Goal: Task Accomplishment & Management: Manage account settings

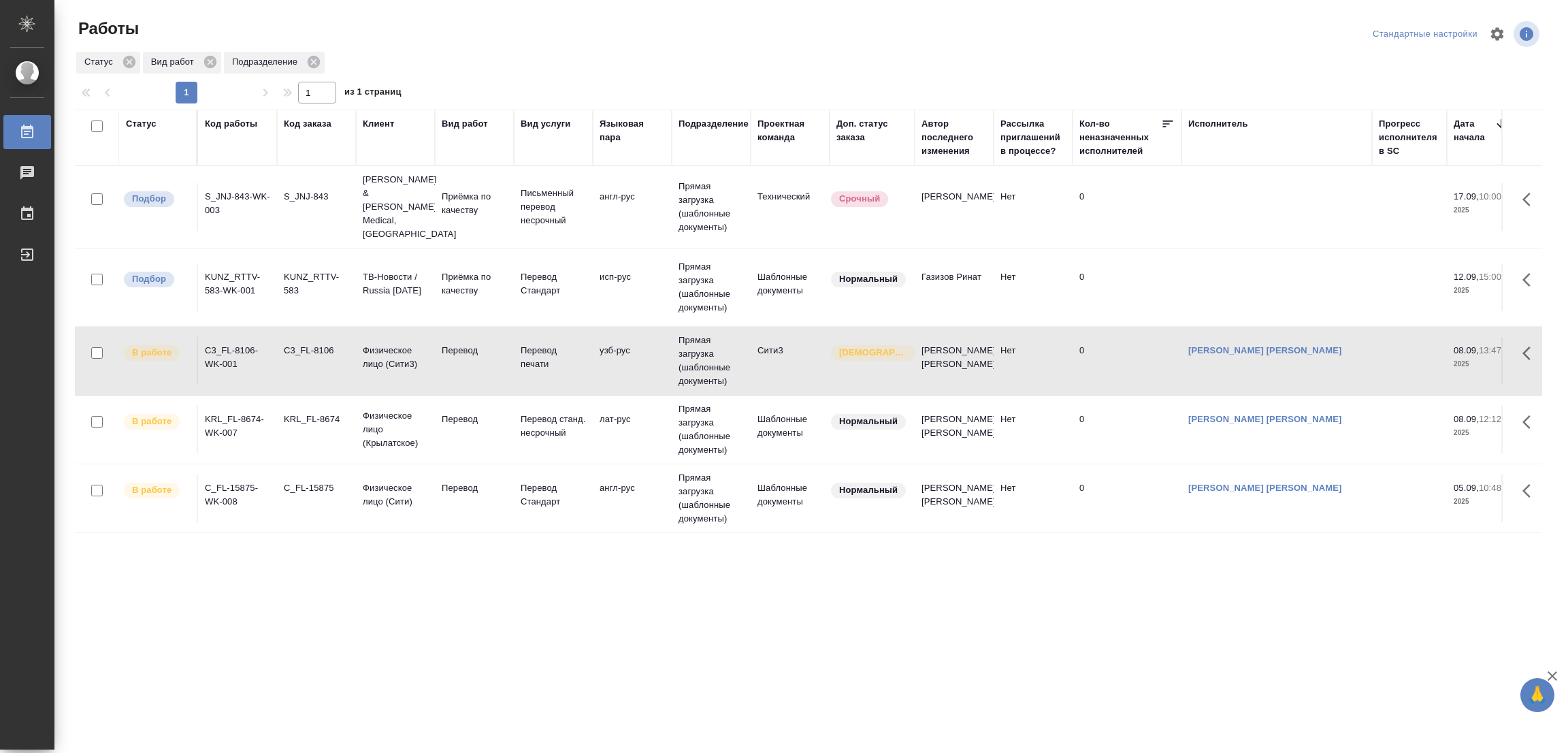
click at [255, 672] on div ".cls-1 fill:#fff; AWATERA [PERSON_NAME] Работы 0 Чаты График Выйти Работы Станд…" at bounding box center [784, 376] width 1568 height 753
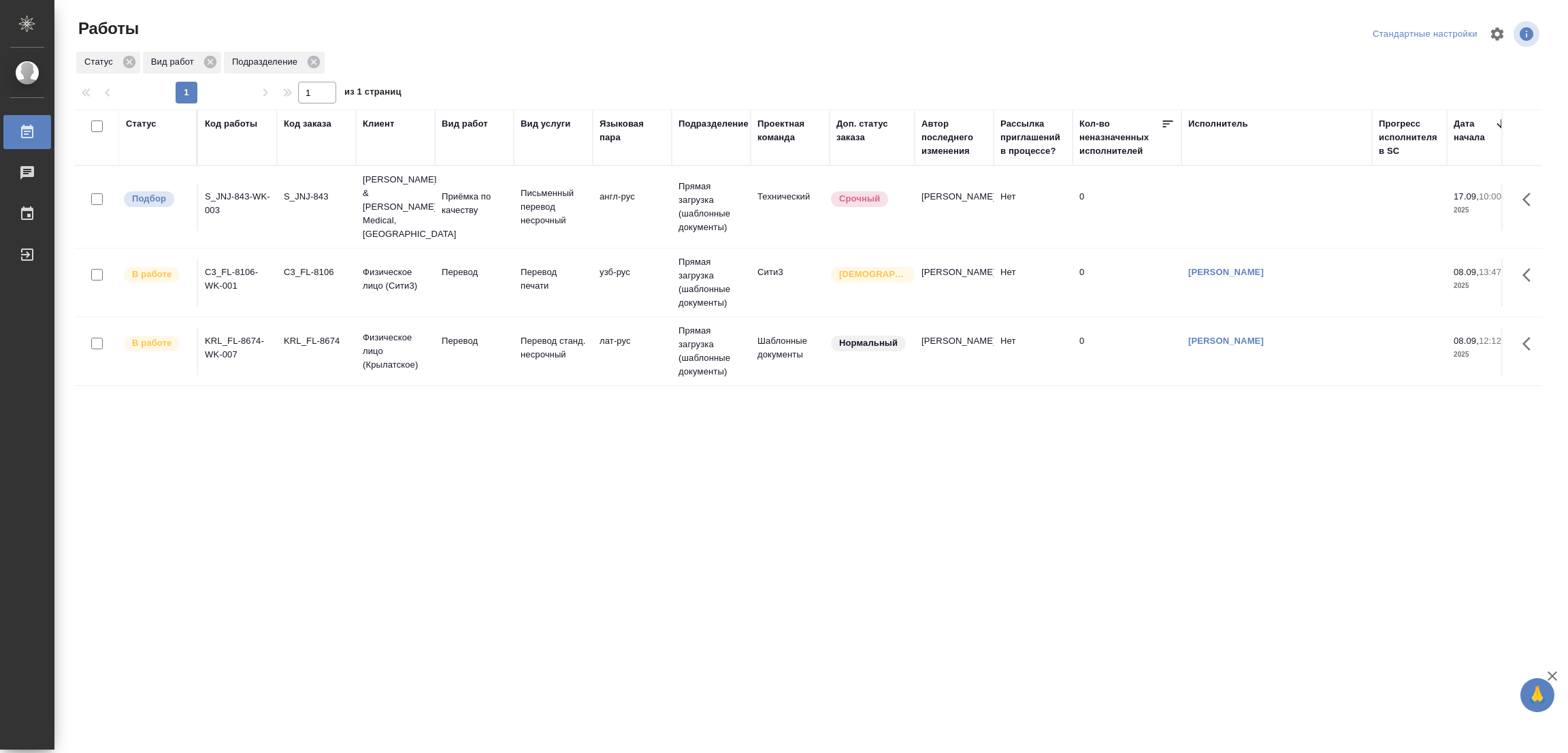
click at [773, 508] on div "Статус Код работы Код заказа Клиент Вид работ Вид услуги Языковая пара Подразде…" at bounding box center [808, 355] width 1467 height 490
click at [455, 510] on div "Статус Код работы Код заказа Клиент Вид работ Вид услуги Языковая пара Подразде…" at bounding box center [808, 355] width 1467 height 490
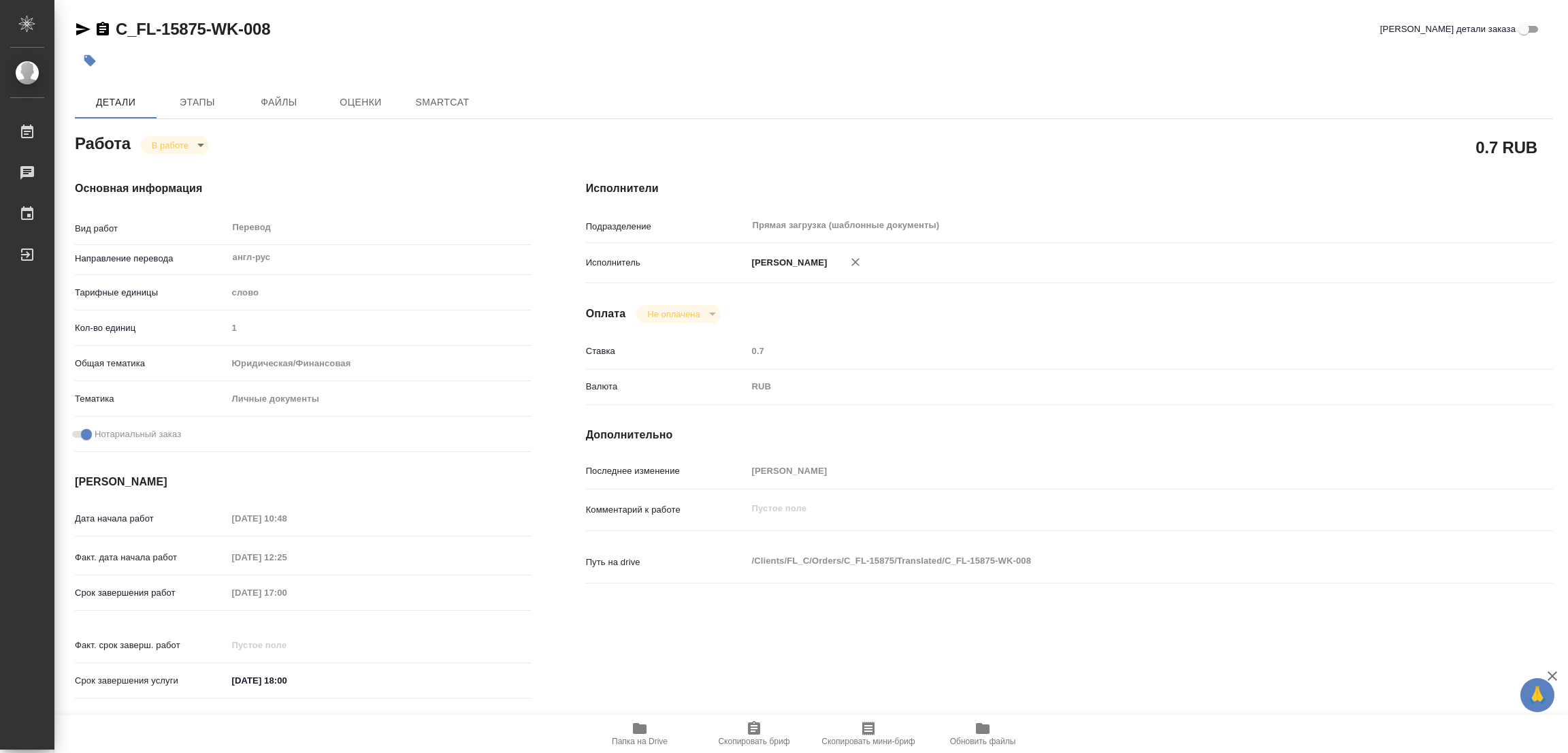
type textarea "x"
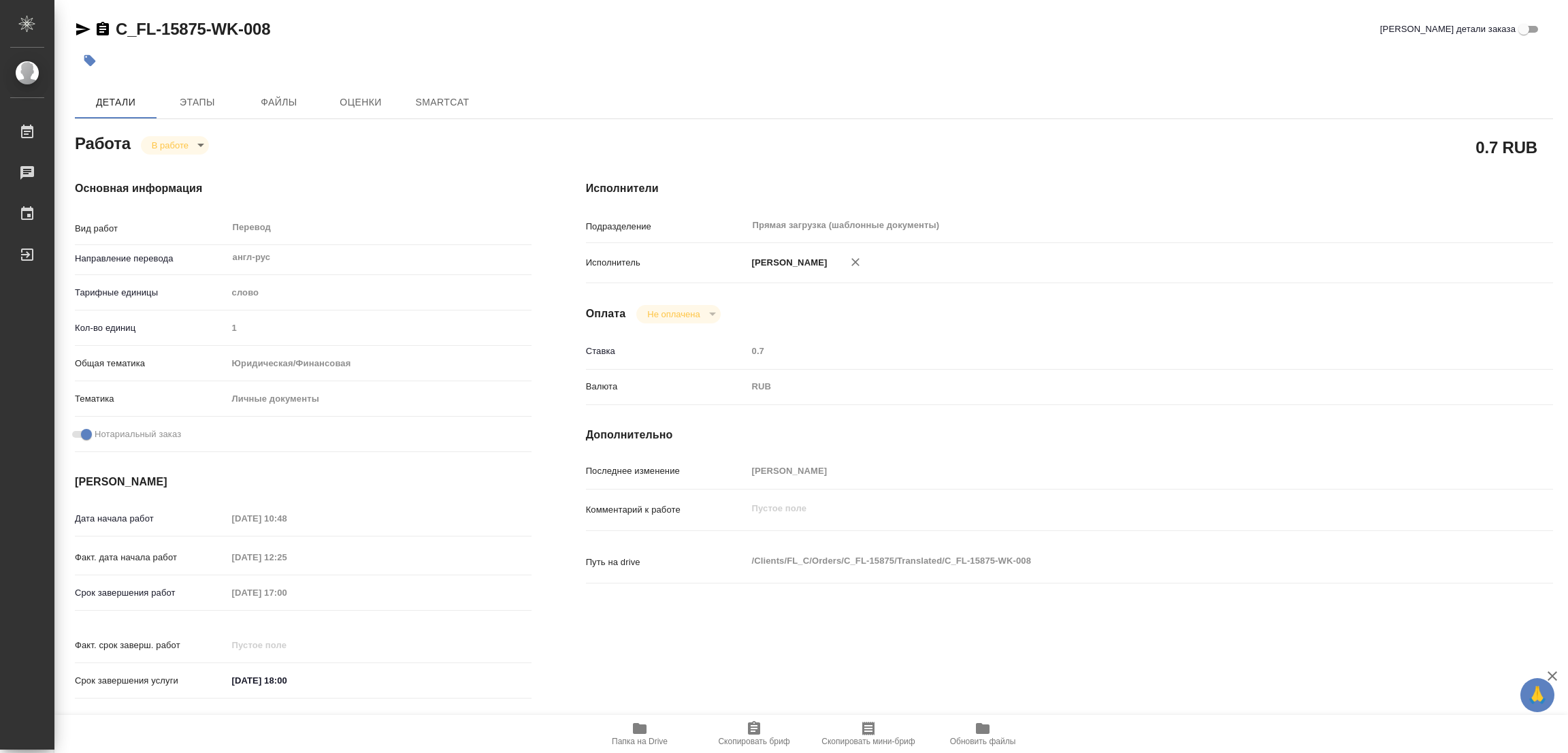
type textarea "x"
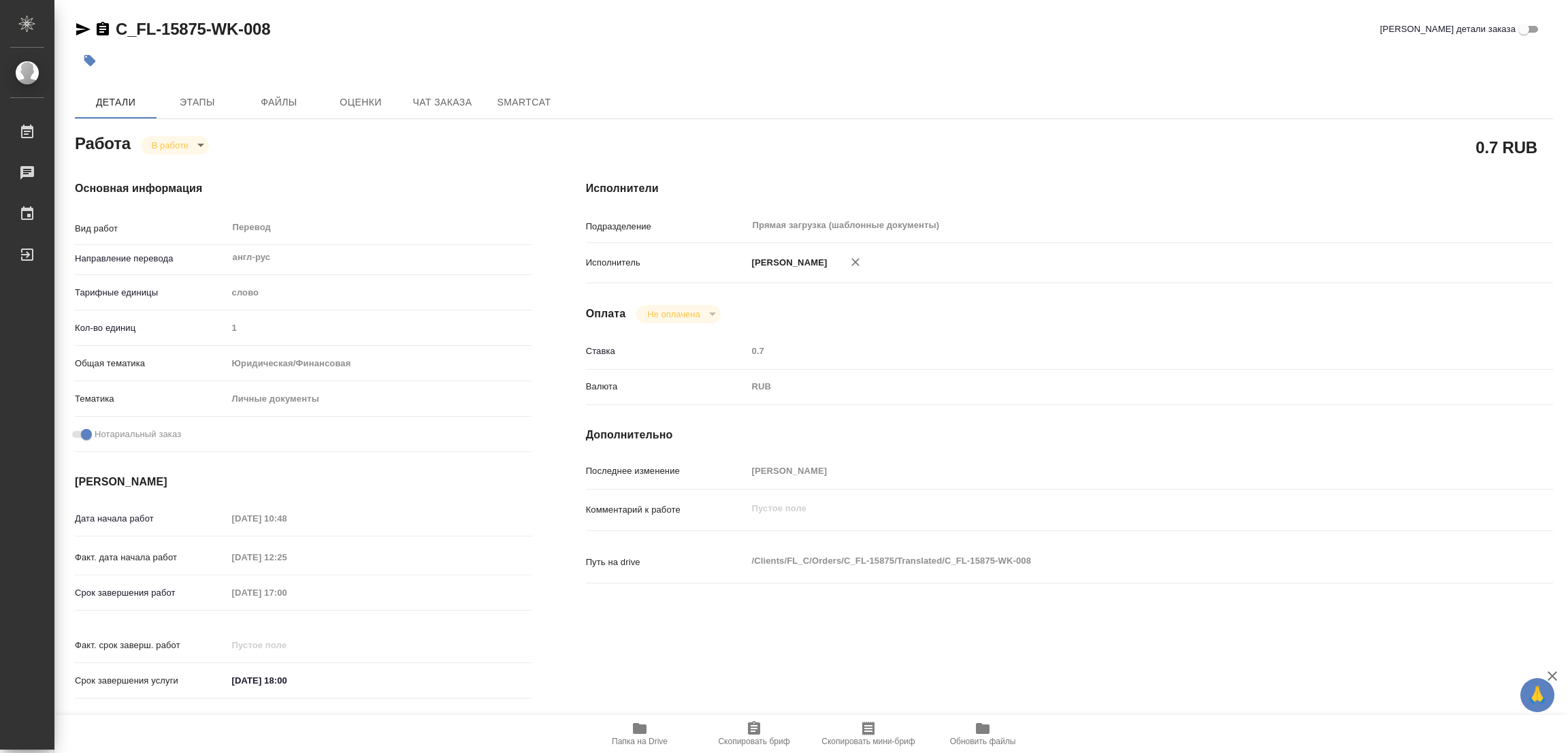
type textarea "x"
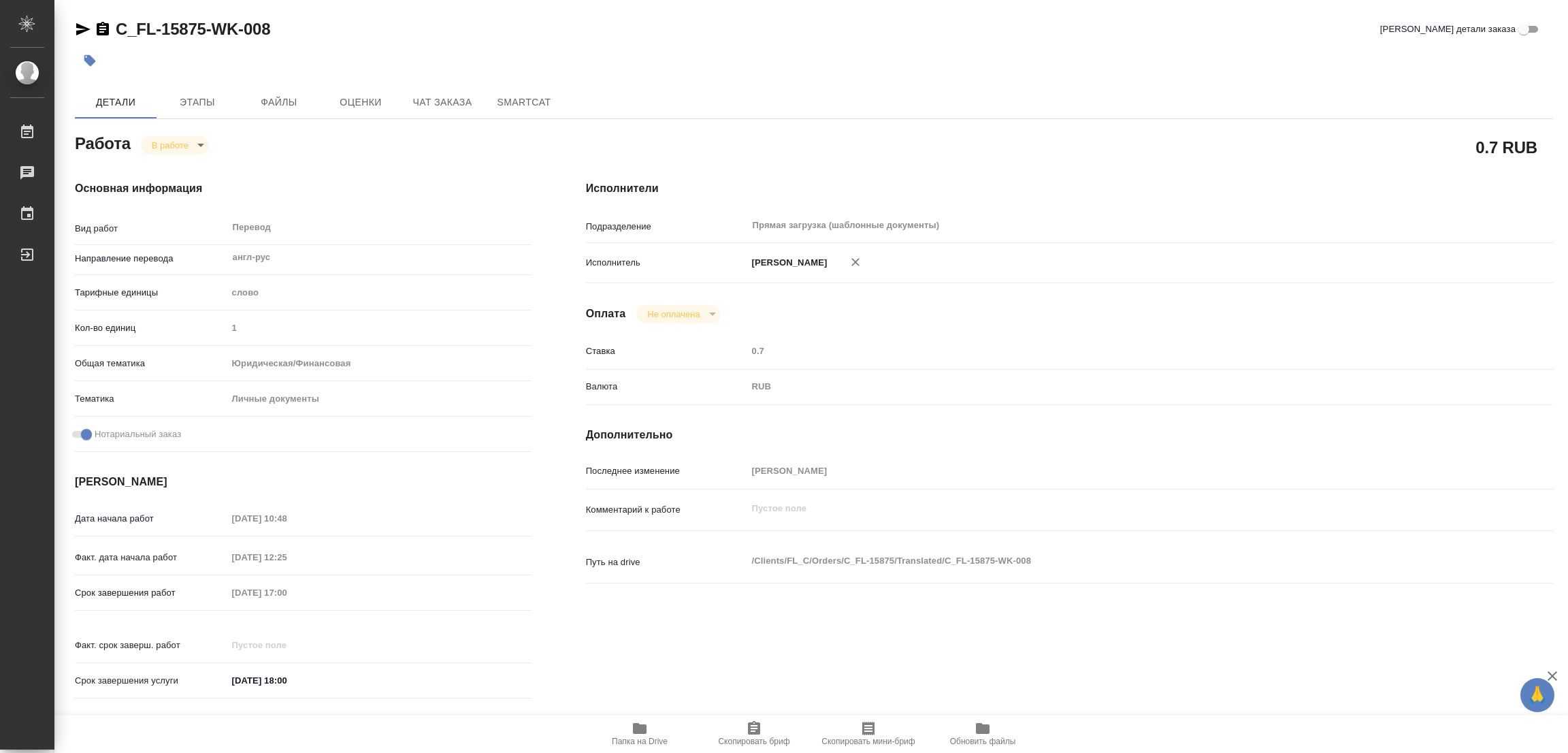
type textarea "x"
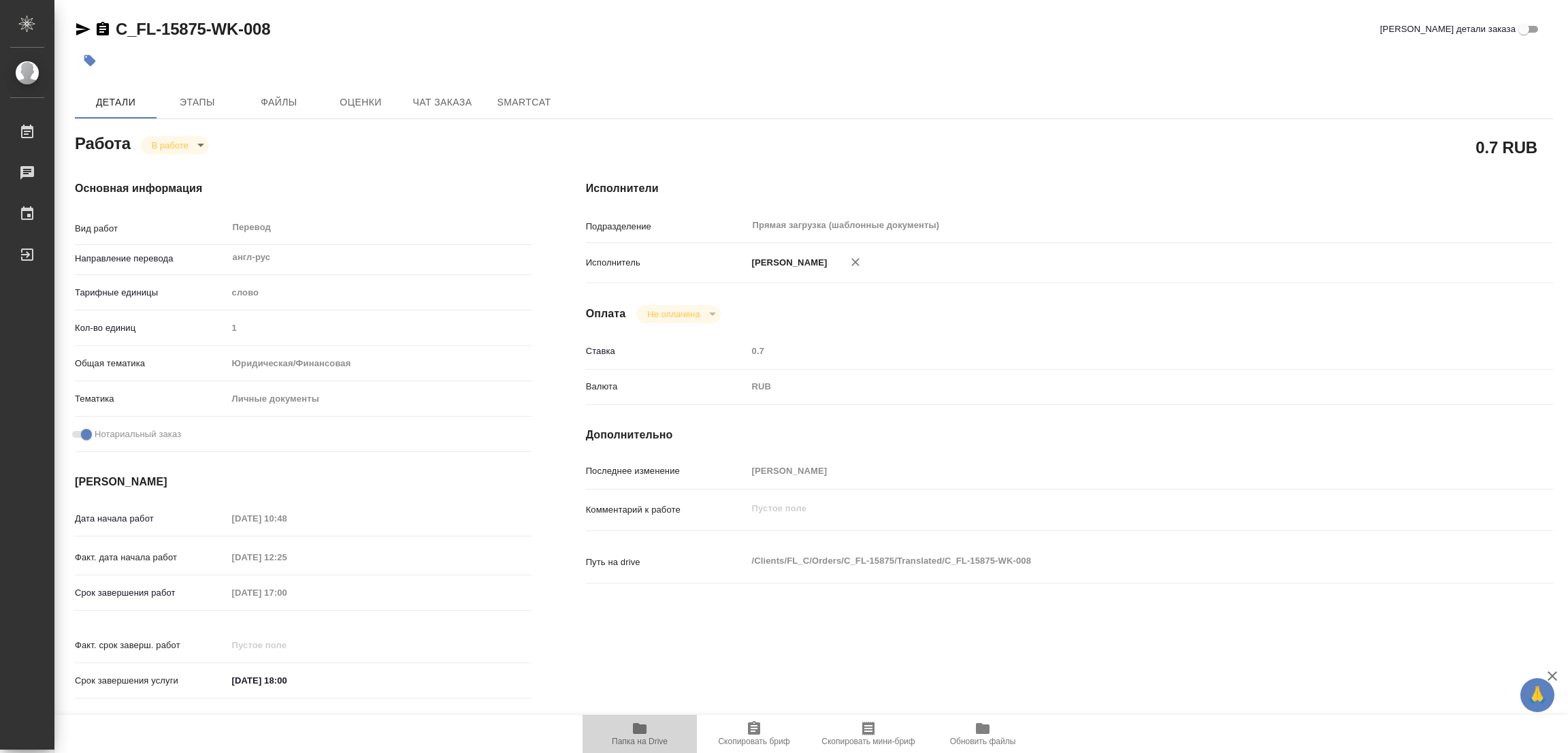
click at [624, 728] on span "Папка на Drive" at bounding box center [639, 733] width 98 height 26
click at [206, 104] on span "Этапы" at bounding box center [197, 102] width 66 height 17
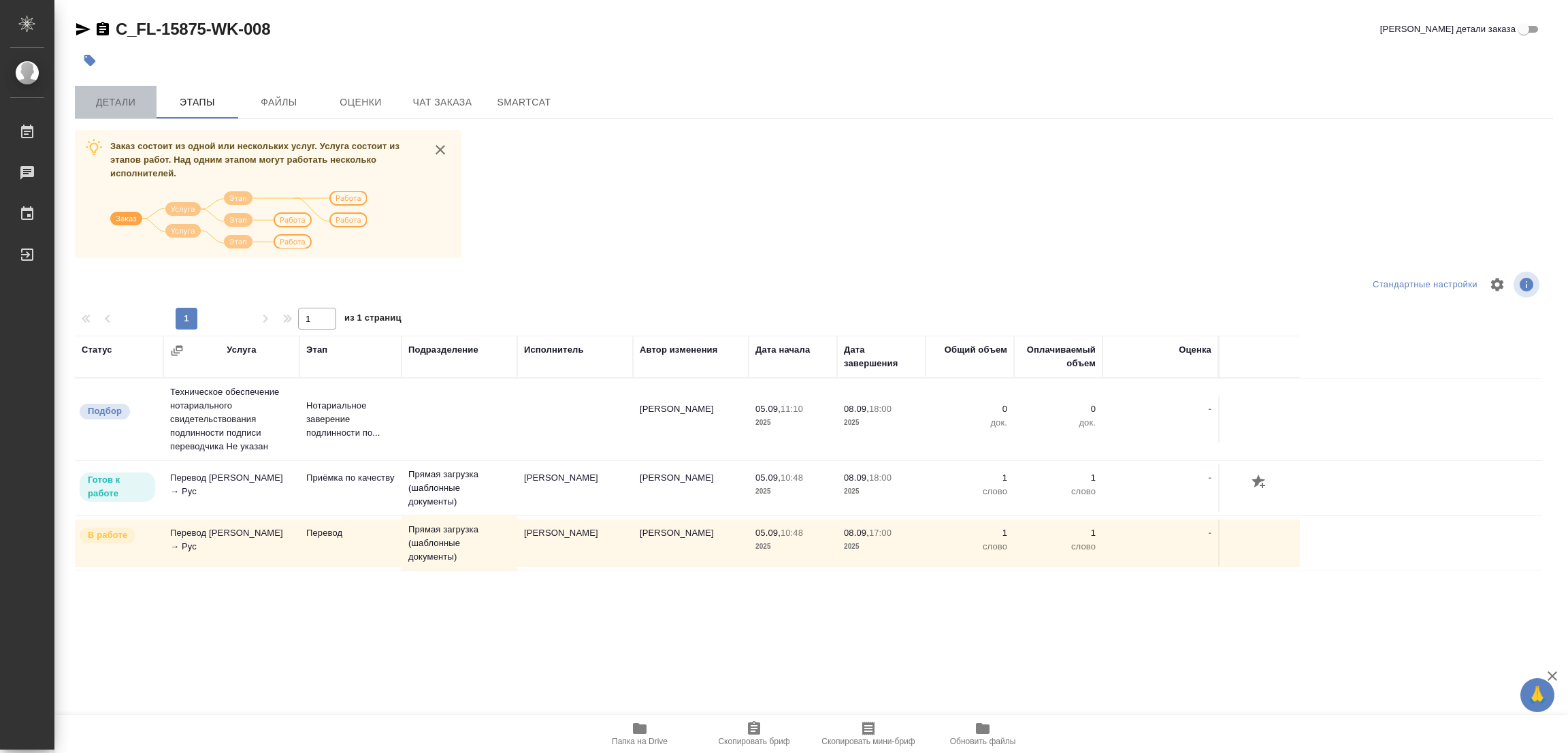
click at [119, 102] on span "Детали" at bounding box center [115, 102] width 66 height 17
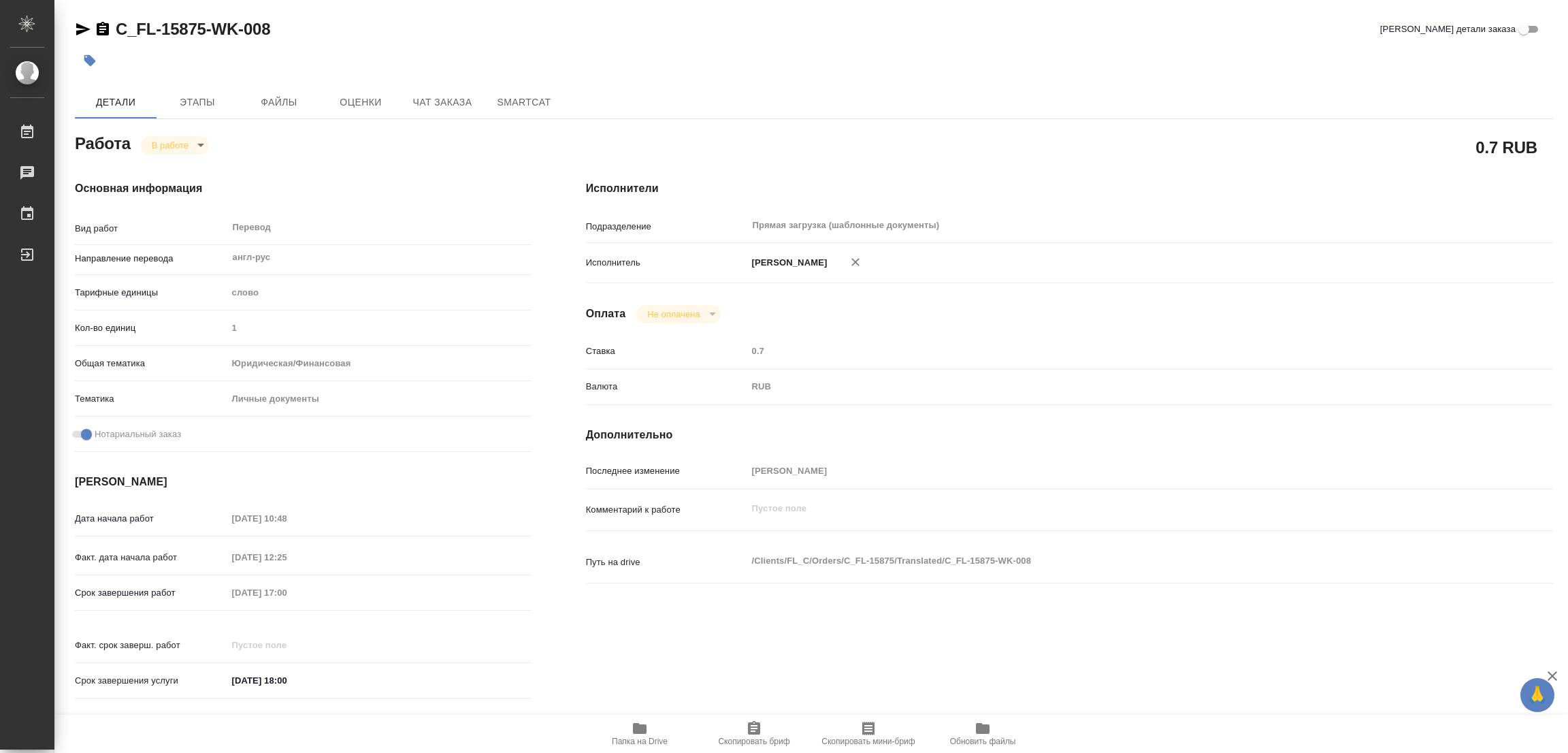
type textarea "x"
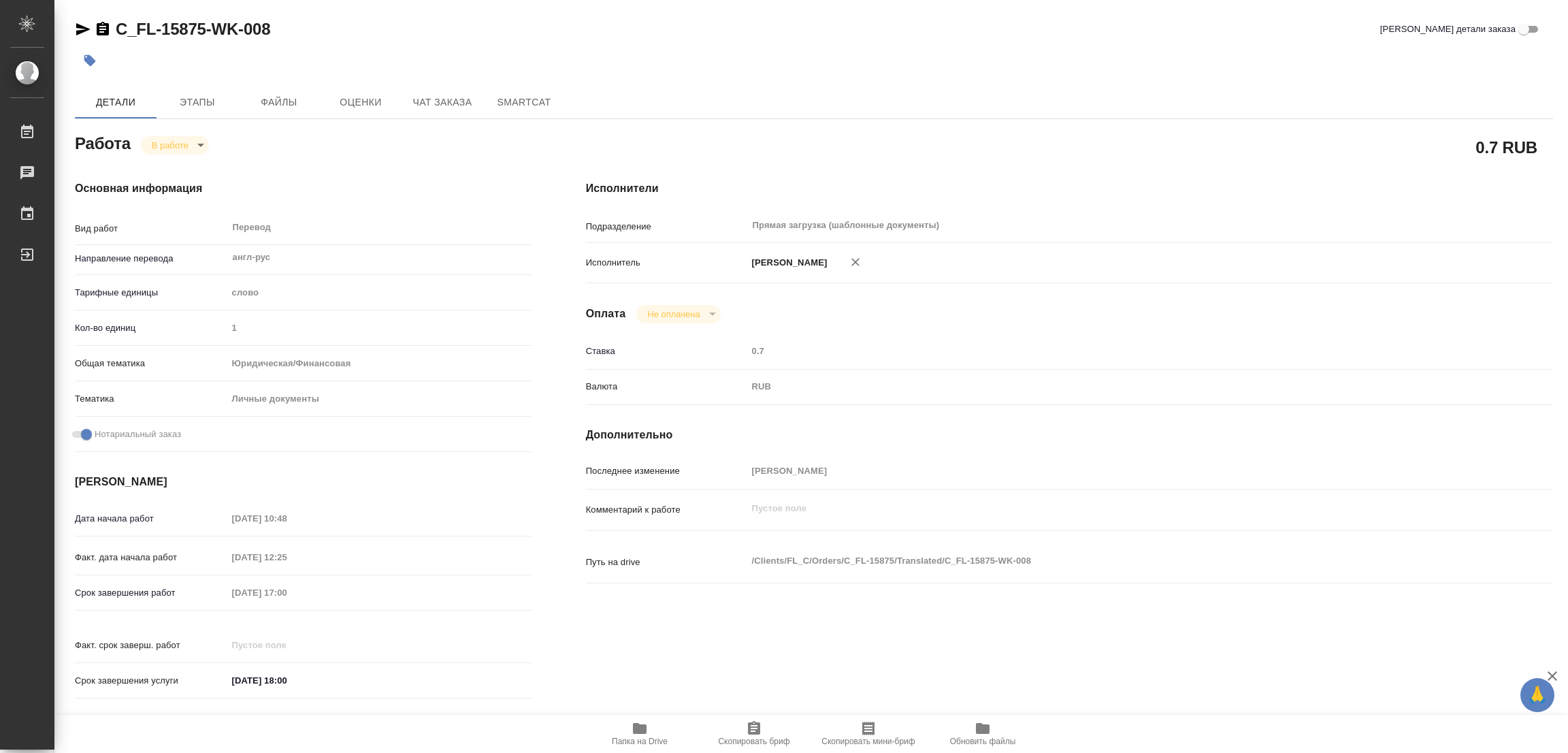
type textarea "x"
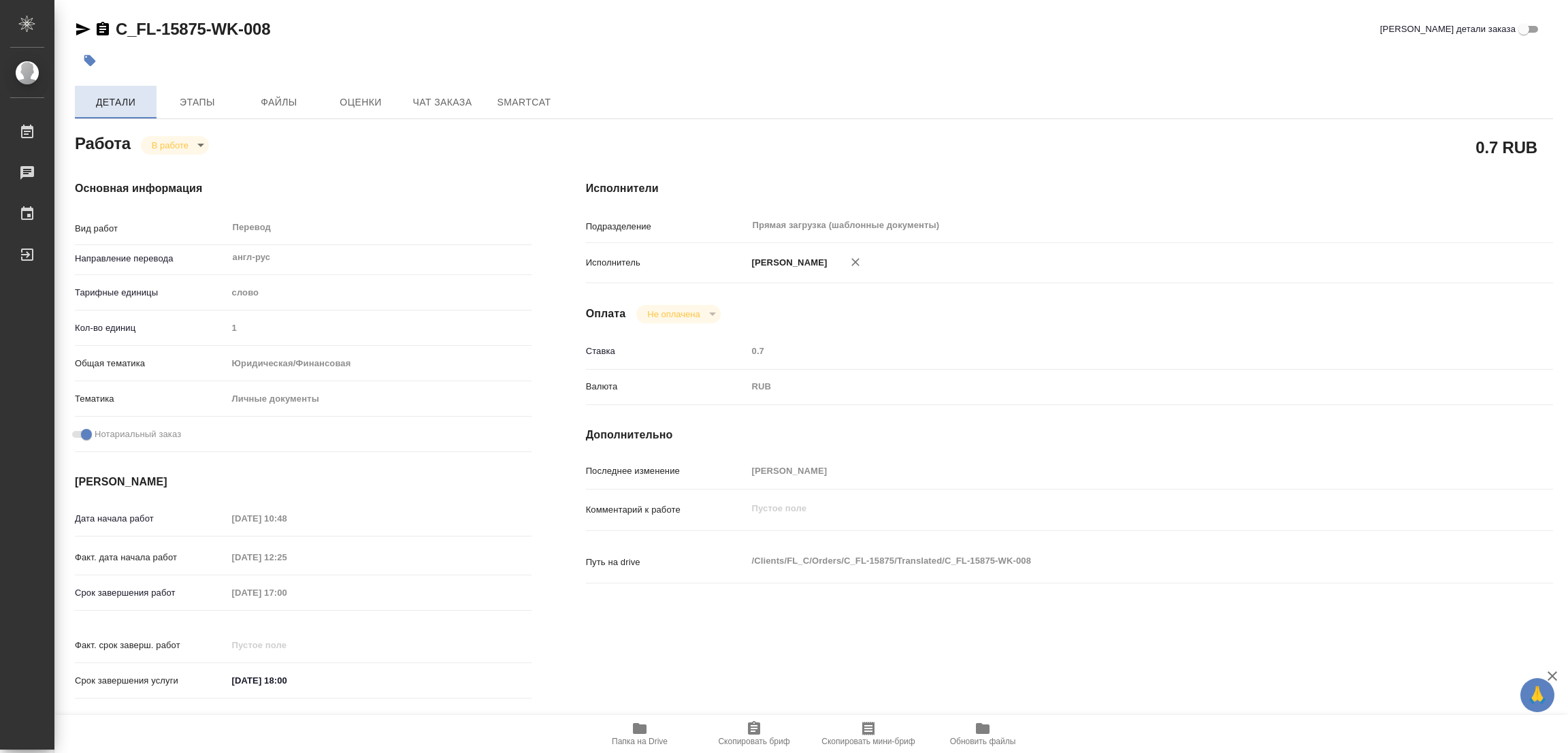
type textarea "x"
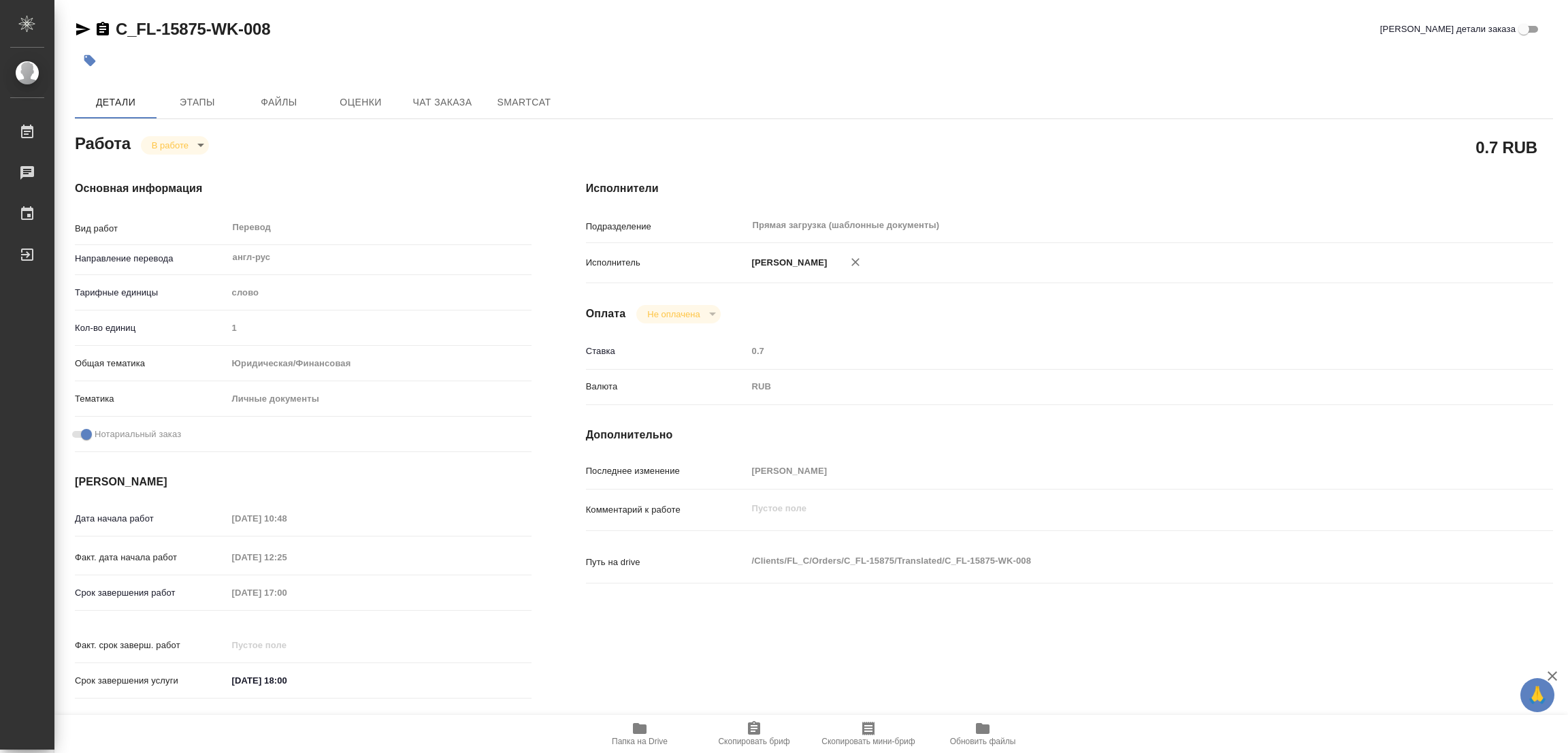
drag, startPoint x: 210, startPoint y: 94, endPoint x: 1088, endPoint y: 147, distance: 879.6
click at [1088, 147] on div "0.7 RUB" at bounding box center [1070, 147] width 968 height 34
click at [167, 145] on body "🙏 .cls-1 fill:#fff; AWATERA Popova Galina Работы 0 Чаты График Выйти C_FL-15875…" at bounding box center [784, 376] width 1568 height 753
click at [179, 160] on button "Выполнен" at bounding box center [176, 167] width 50 height 15
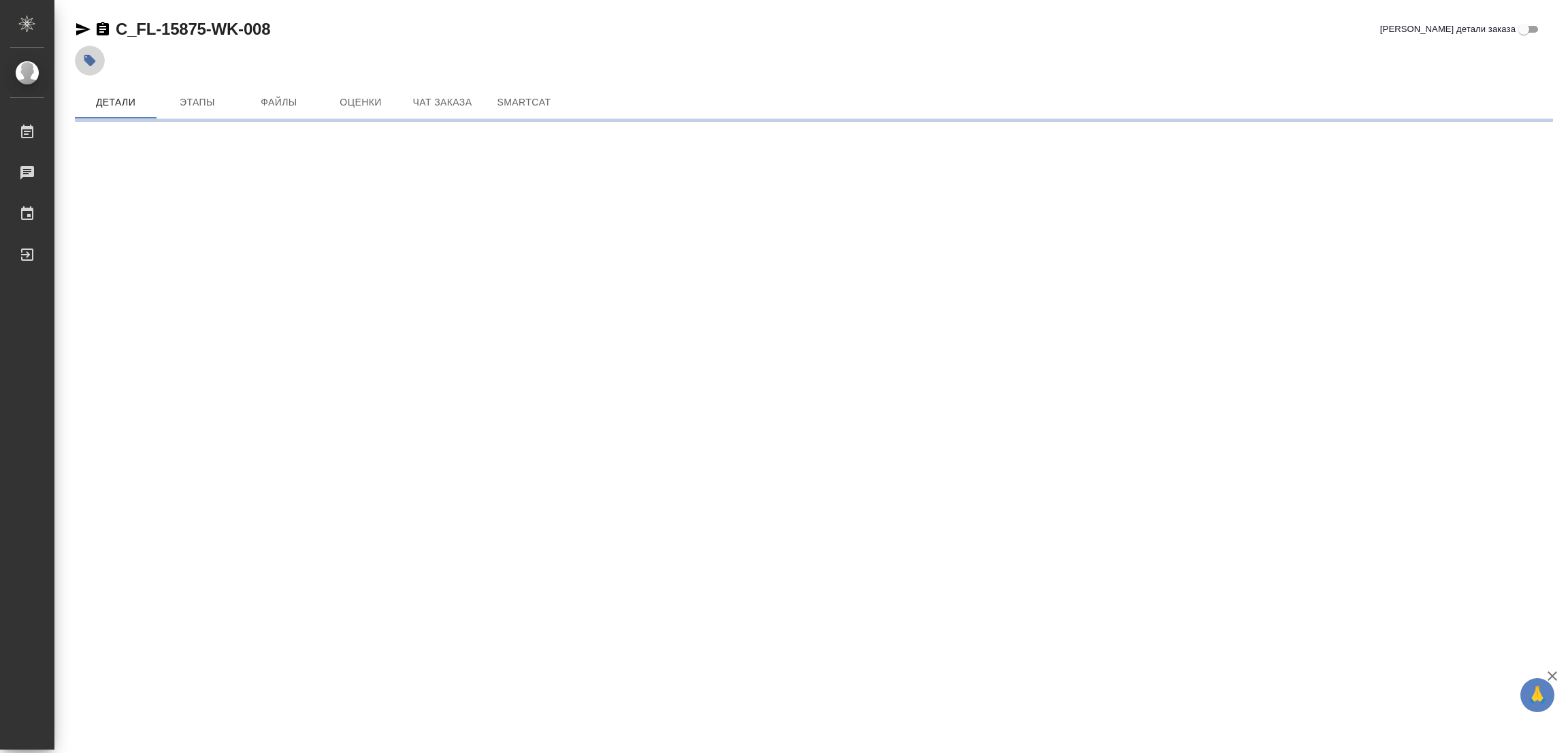
click at [90, 63] on icon "button" at bounding box center [91, 61] width 12 height 12
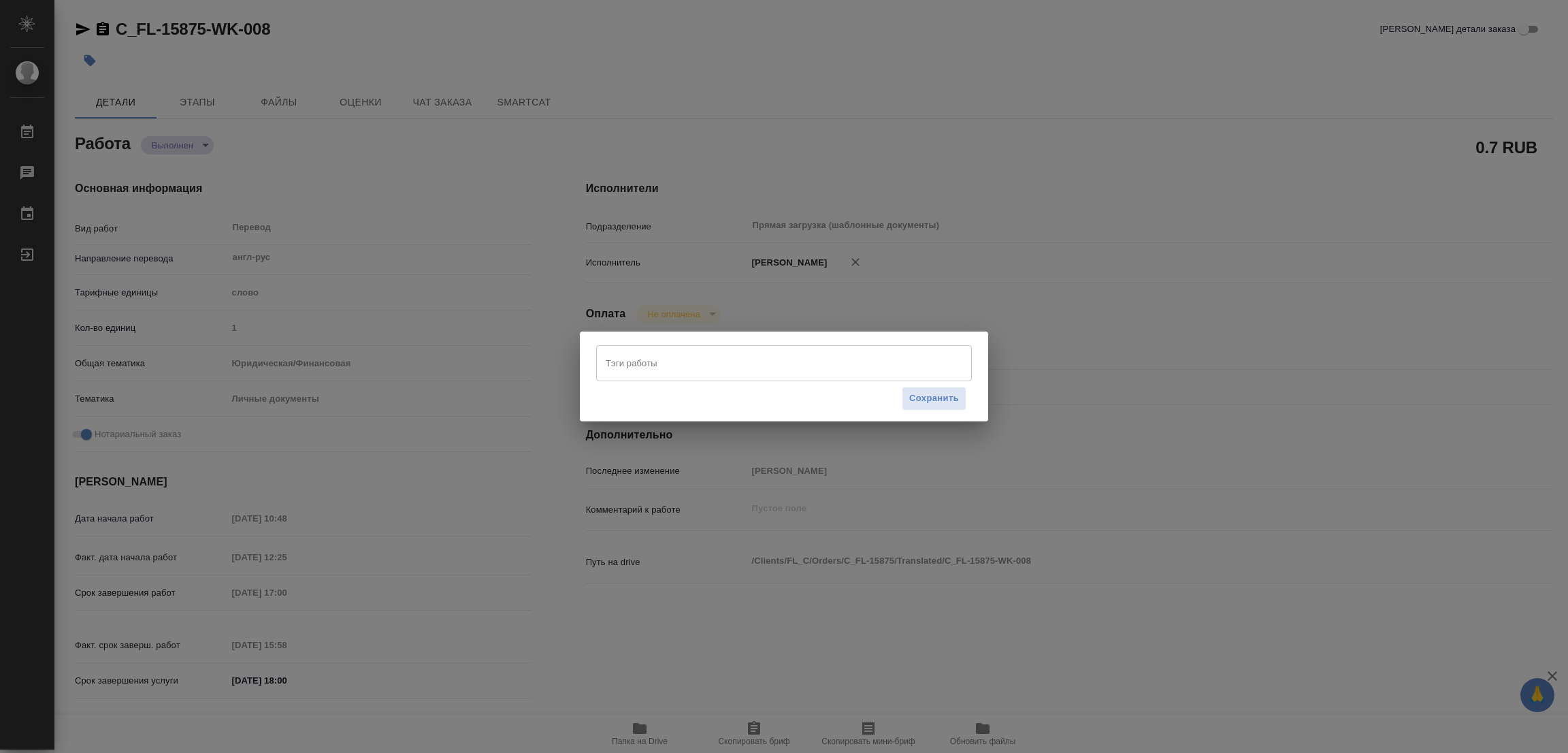
type textarea "x"
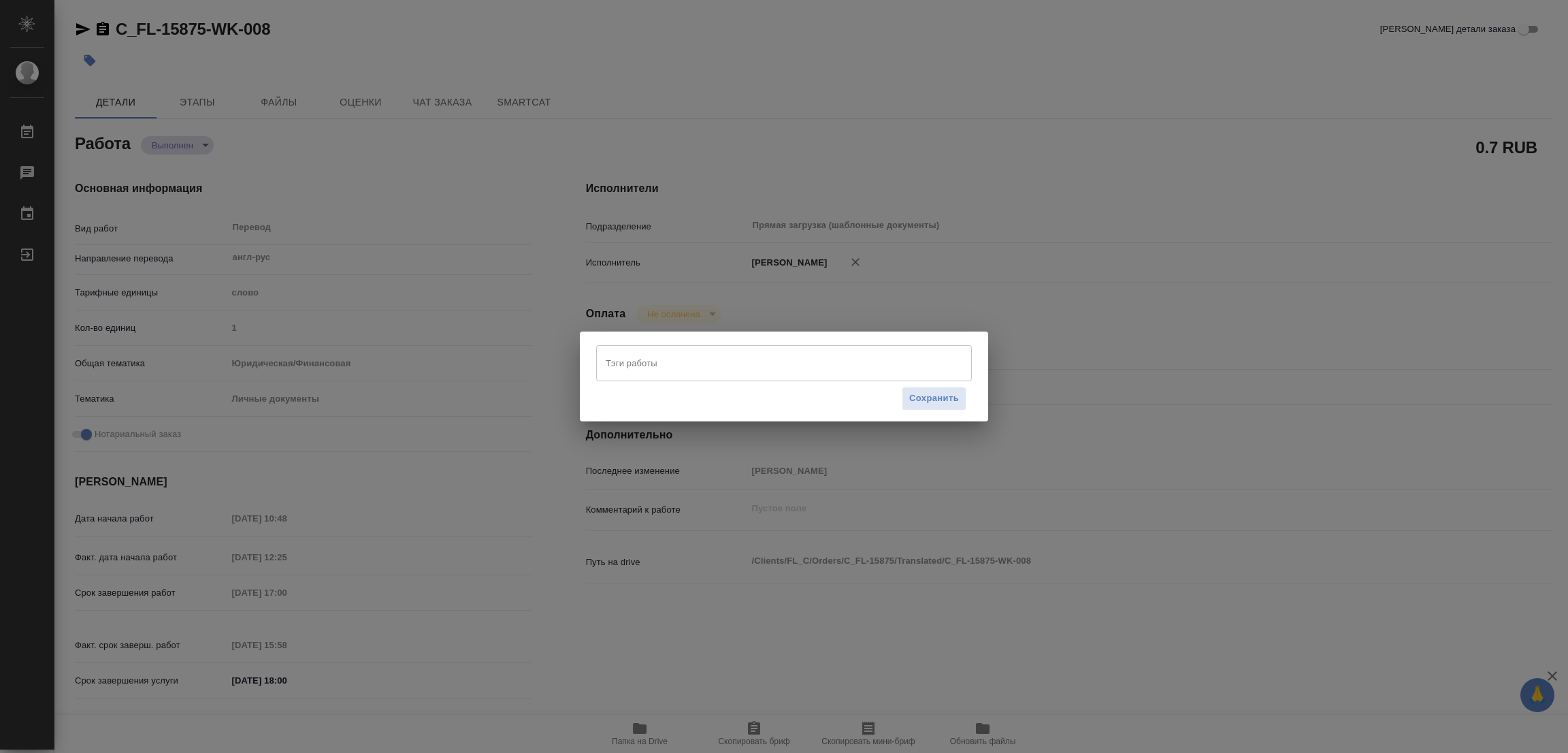
type textarea "x"
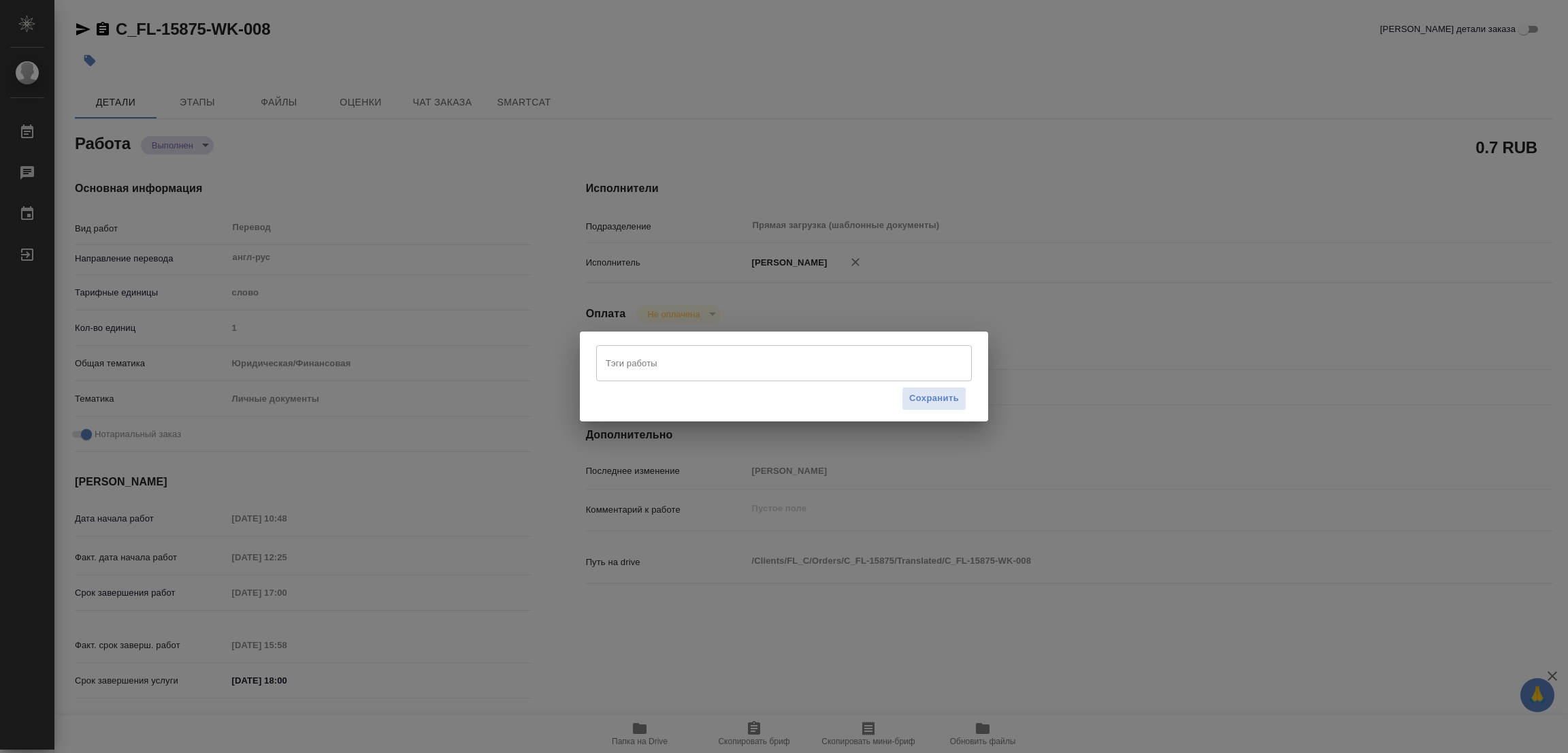
click at [618, 365] on input "Тэги работы" at bounding box center [771, 363] width 337 height 23
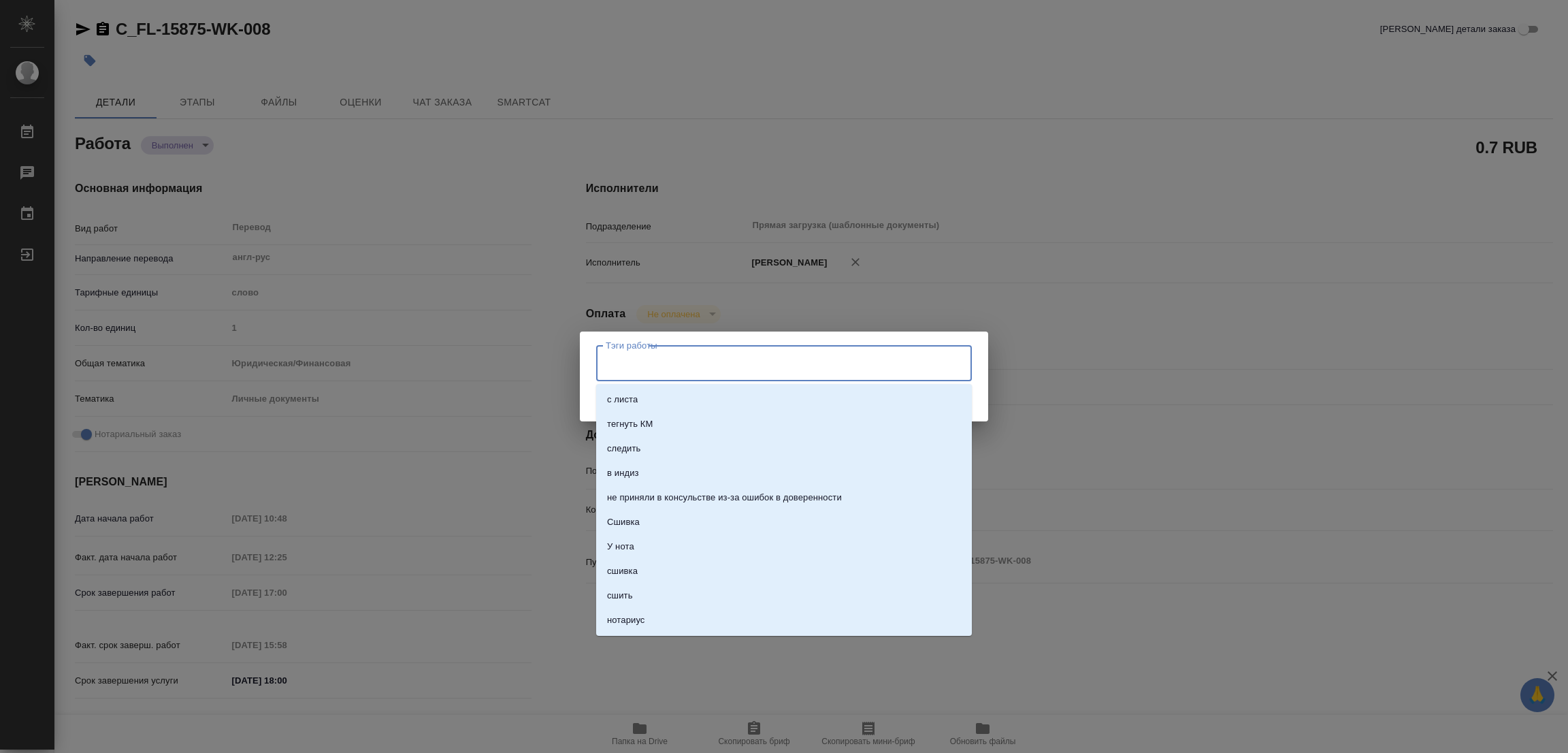
type textarea "x"
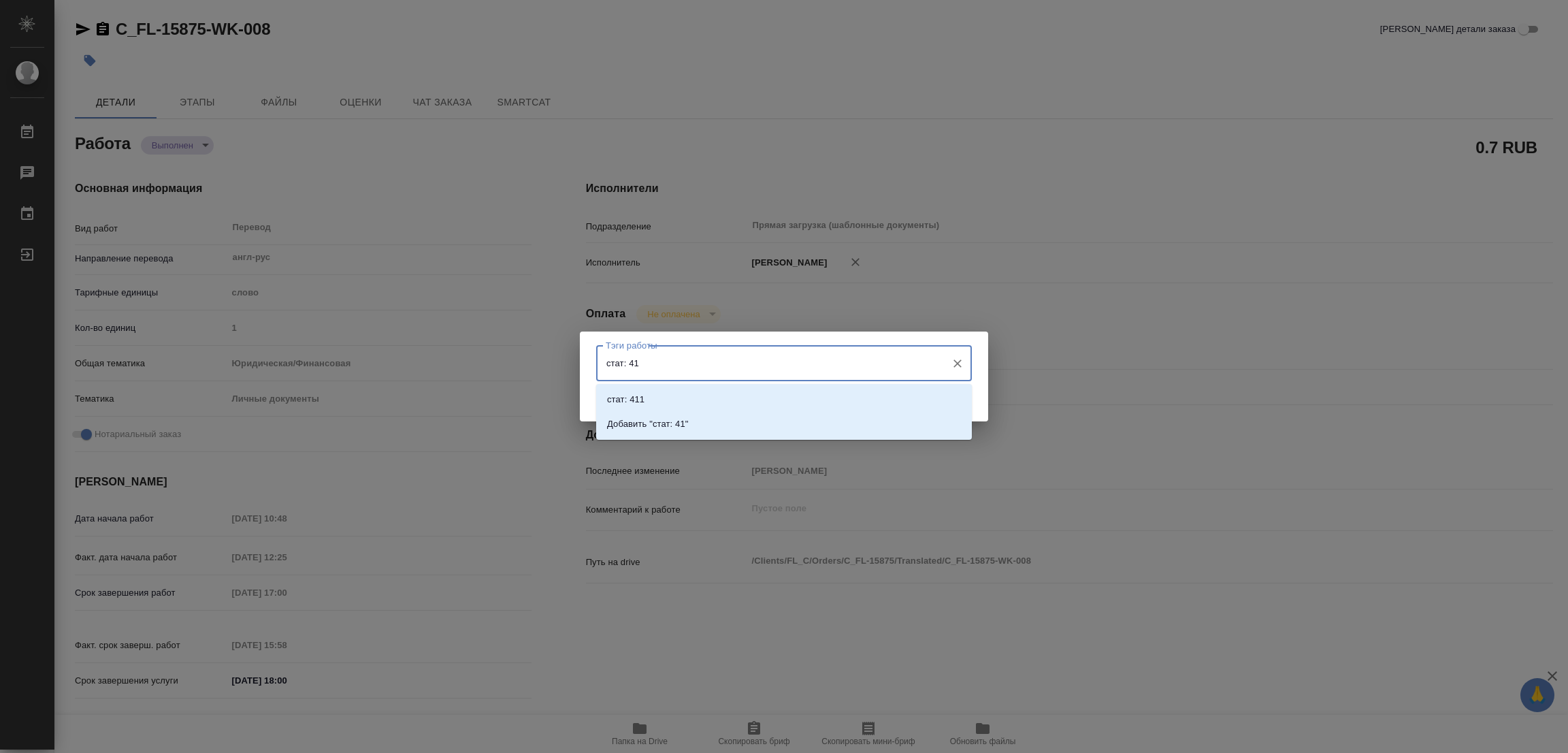
type input "стат: 412"
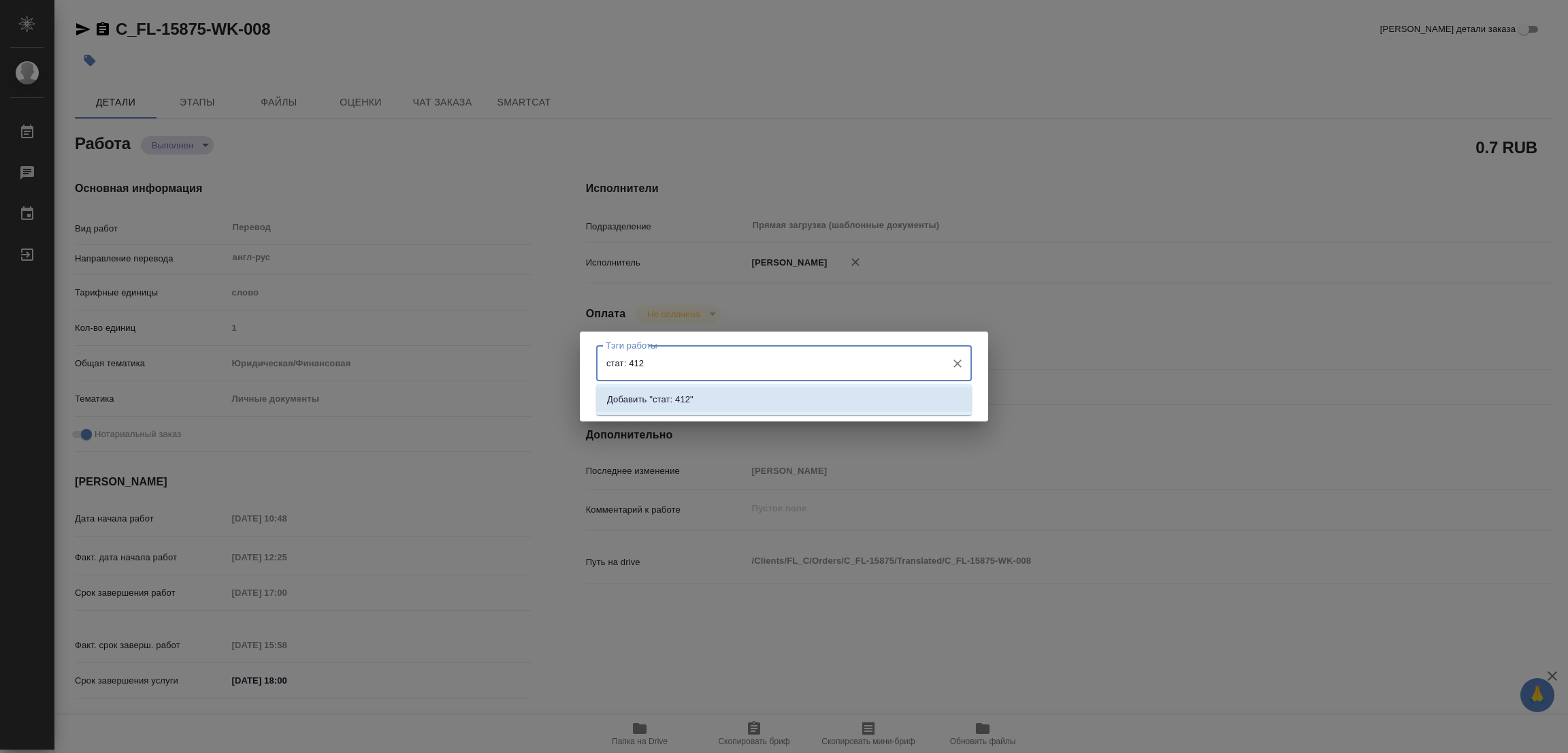
click at [679, 400] on p "Добавить "стат: 412"" at bounding box center [650, 400] width 87 height 14
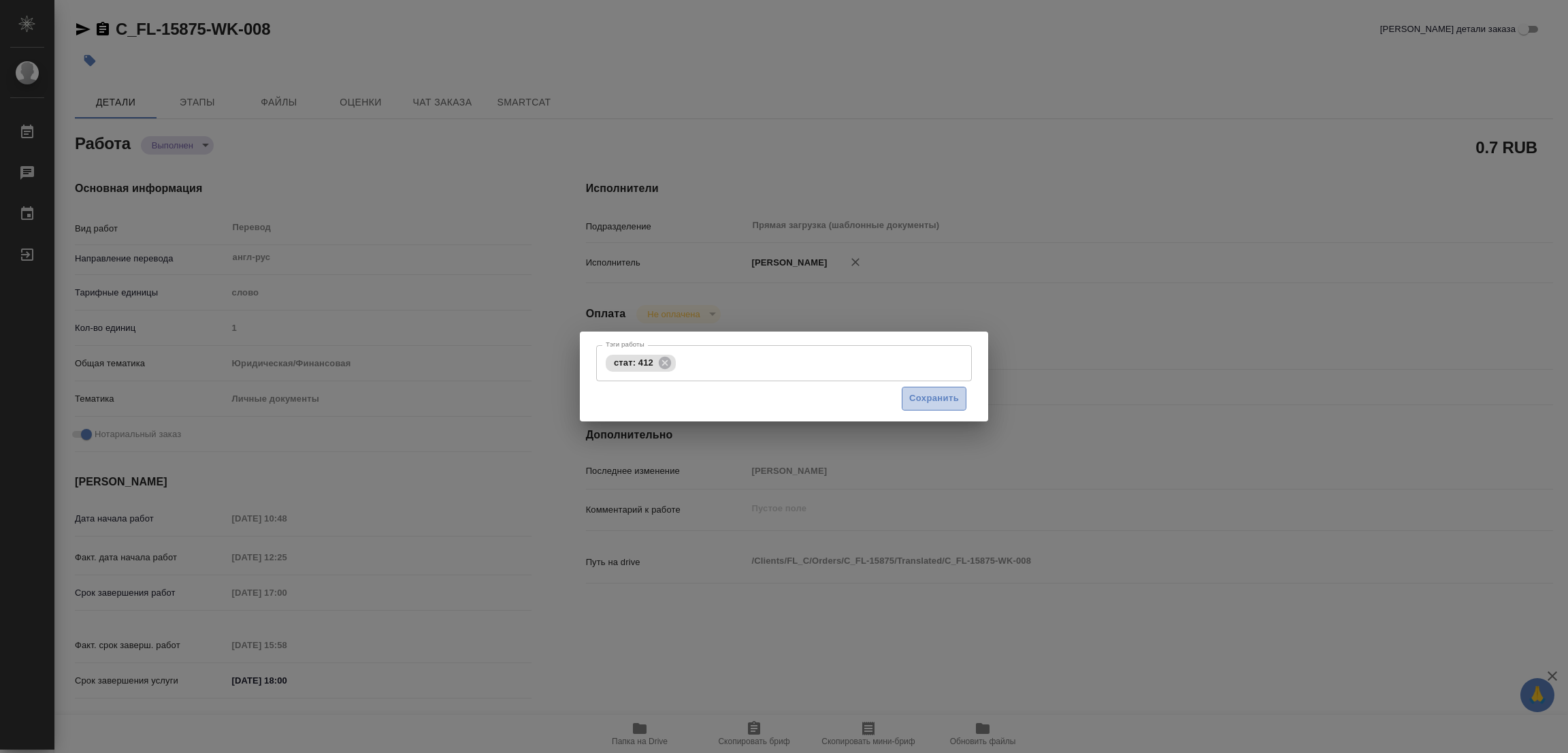
click at [937, 398] on span "Сохранить" at bounding box center [934, 398] width 50 height 16
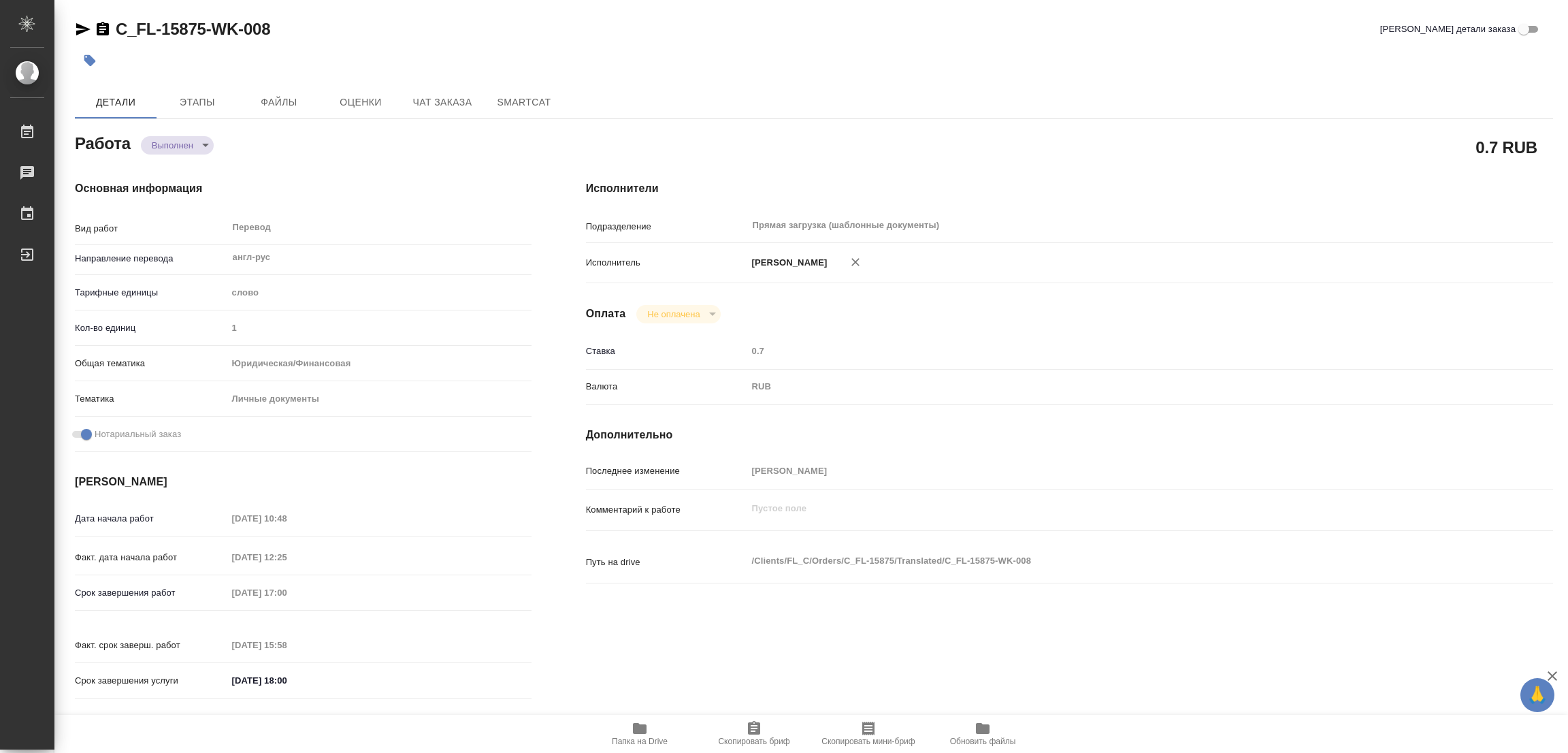
type input "completed"
type textarea "Перевод"
type textarea "x"
type input "англ-рус"
type input "5a8b1489cc6b4906c91bfd90"
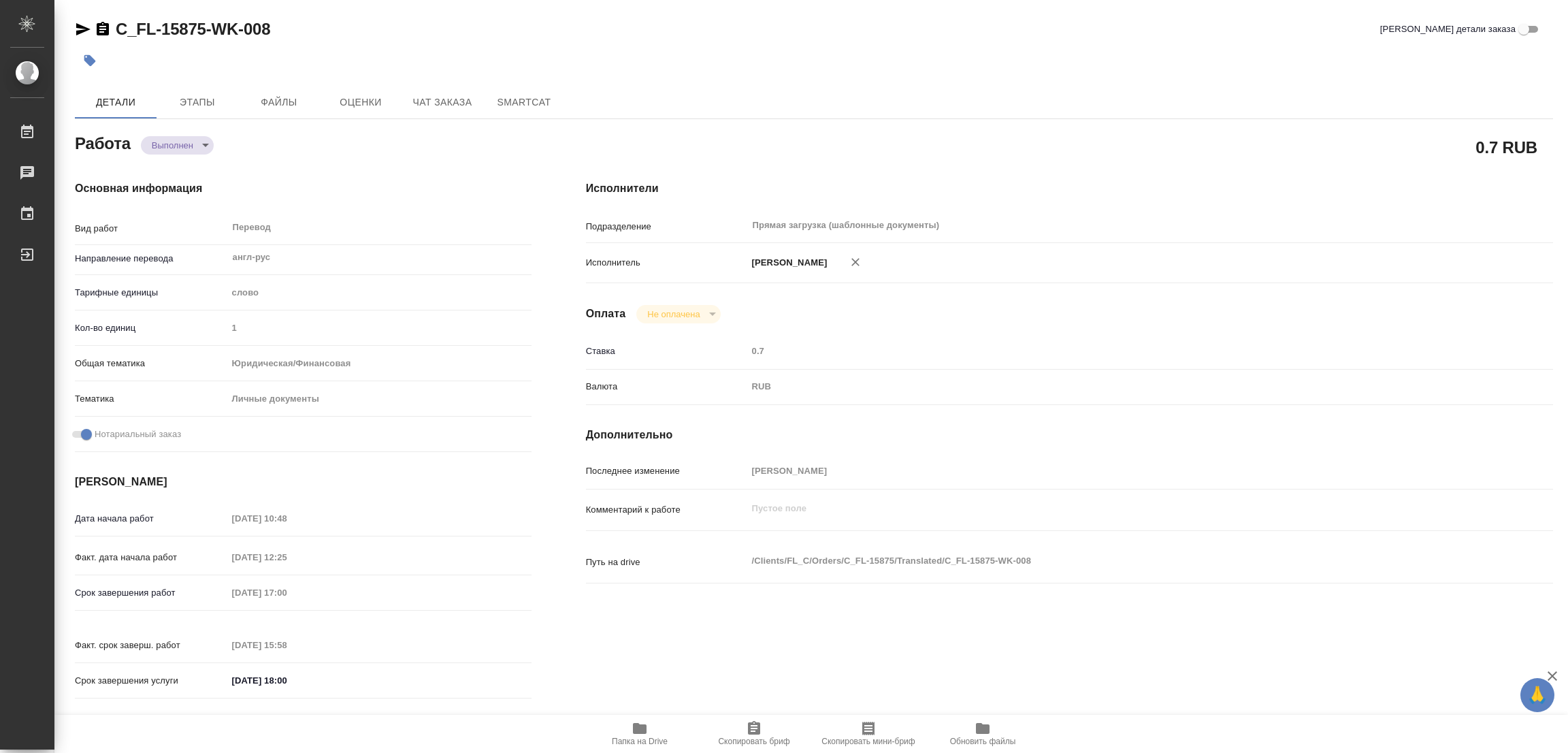
type input "1"
type input "yr-fn"
type input "5a8b8b956a9677013d343cfe"
checkbox input "true"
type input "05.09.2025 10:48"
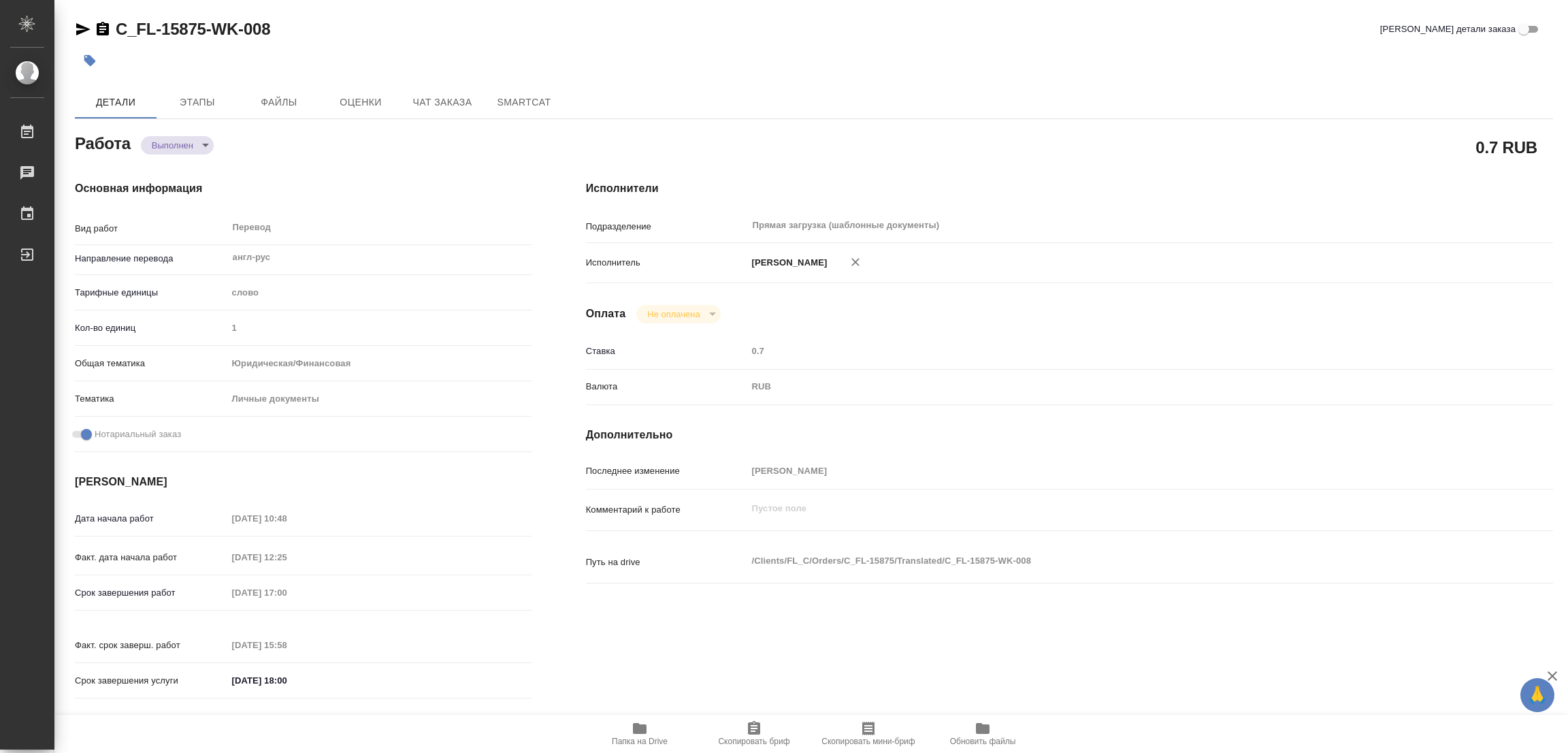
type input "05.09.2025 12:25"
type input "08.09.2025 17:00"
type input "08.09.2025 15:58"
type input "08.09.2025 18:00"
type input "Прямая загрузка (шаблонные документы)"
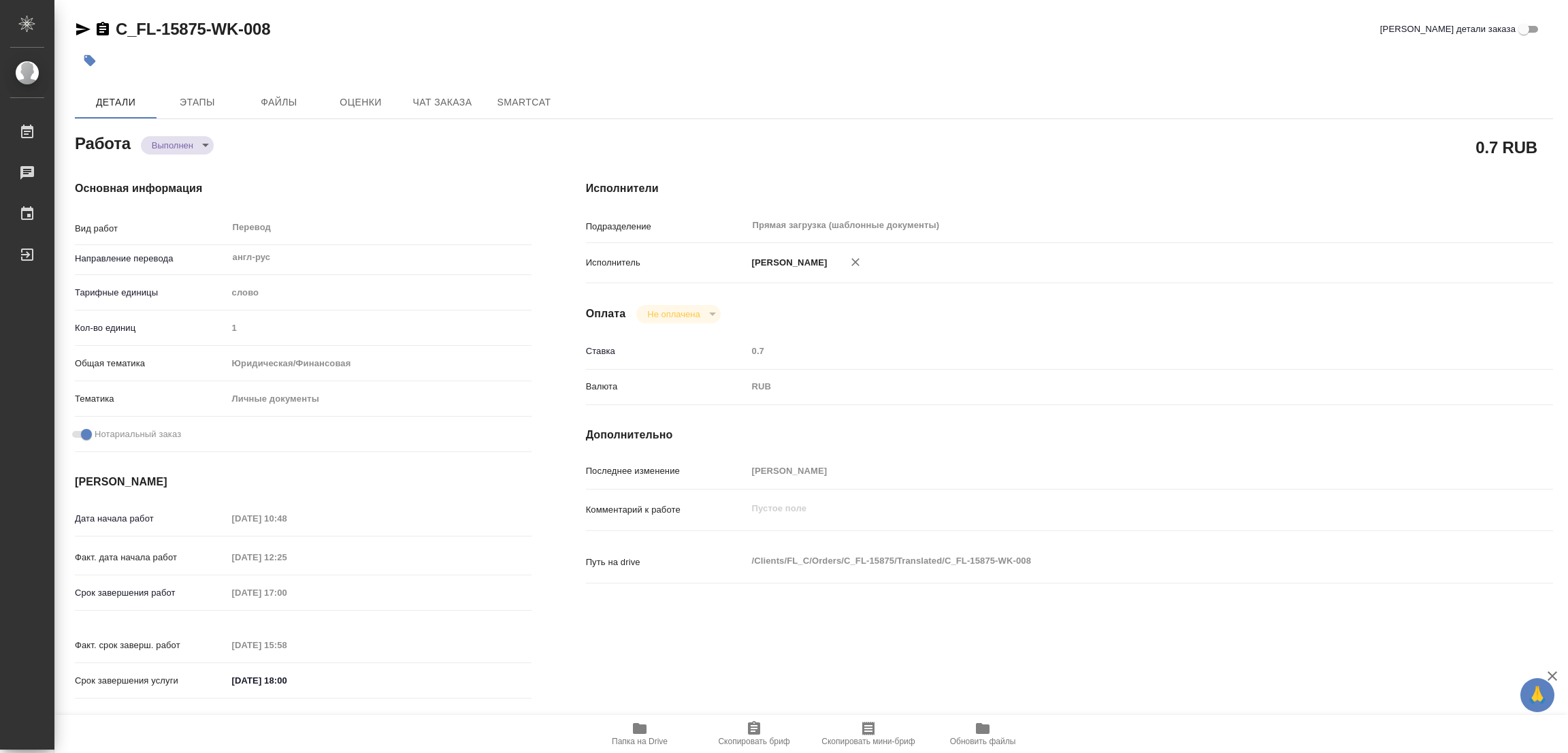
type input "notPayed"
type input "0.7"
type input "RUB"
type input "[PERSON_NAME] [PERSON_NAME]"
type textarea "x"
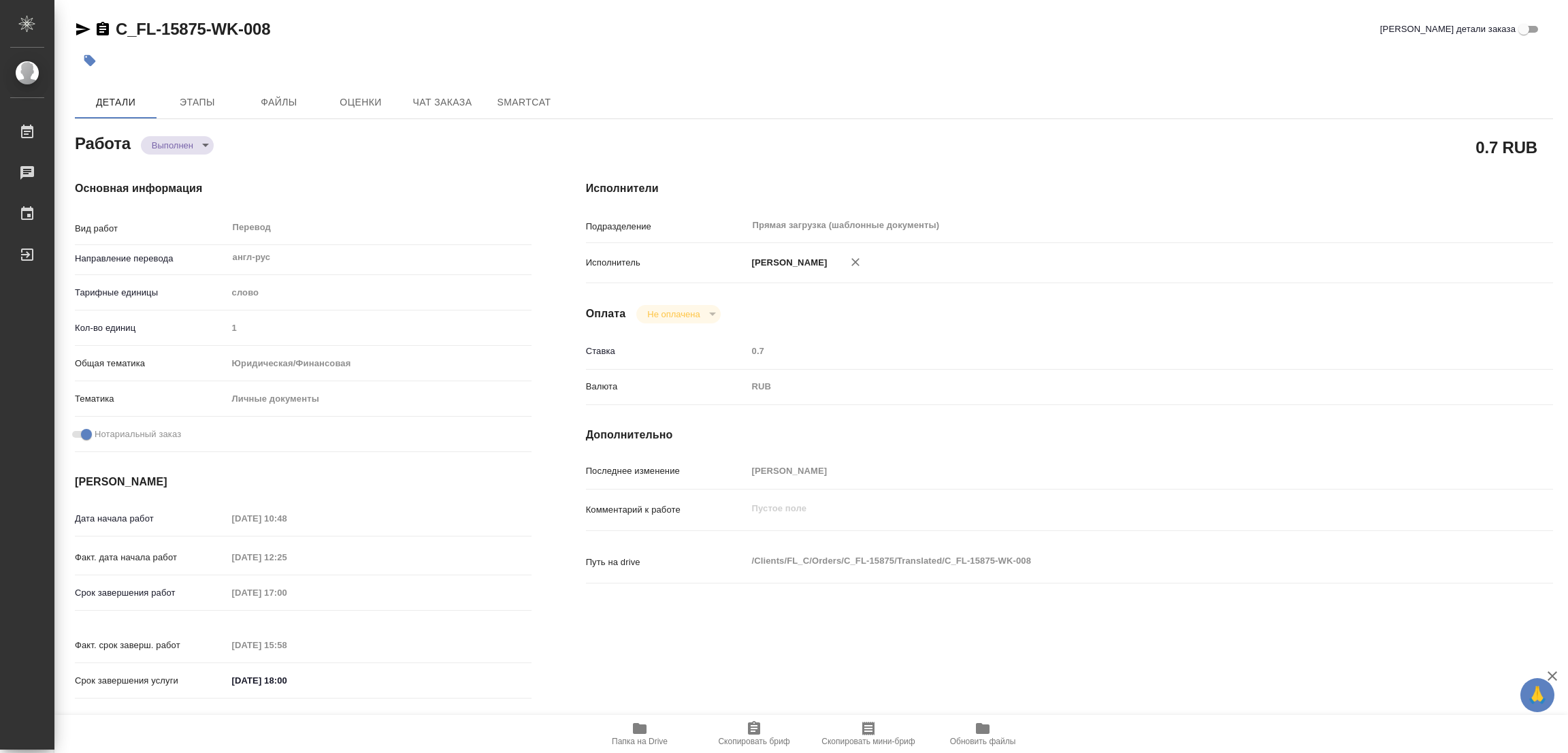
type textarea "/Clients/FL_C/Orders/C_FL-15875/Translated/C_FL-15875-WK-008"
type textarea "x"
type input "C_FL-15875"
type input "Перевод Стандарт"
type input "Редактура, Корректура, Перевод, Приёмка по качеству, Постредактура машинного пе…"
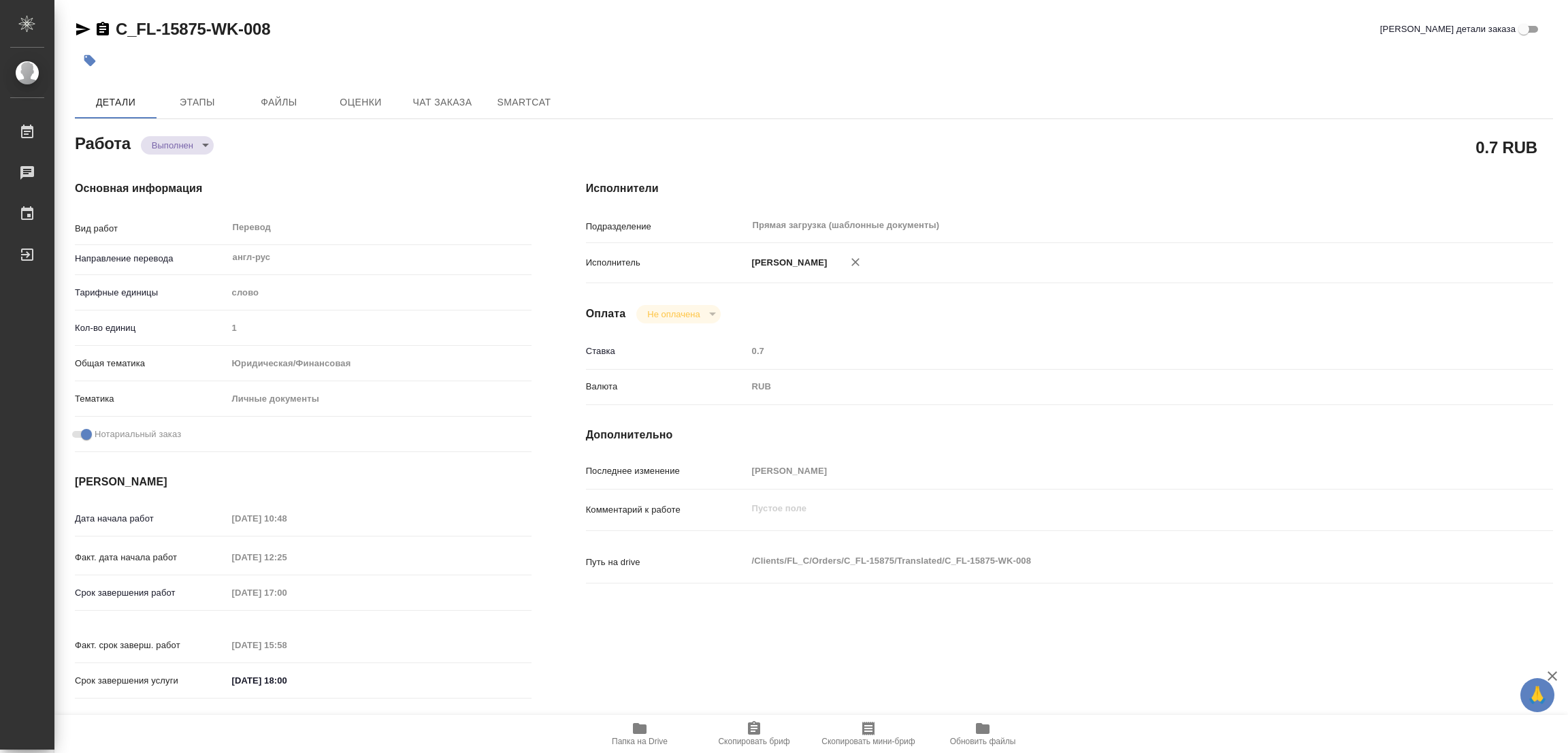
type input "[PERSON_NAME] [PERSON_NAME]"
type input "[PERSON_NAME]"
type input "/Clients/FL_C/Orders/C_FL-15875"
type textarea "x"
type textarea "нот"
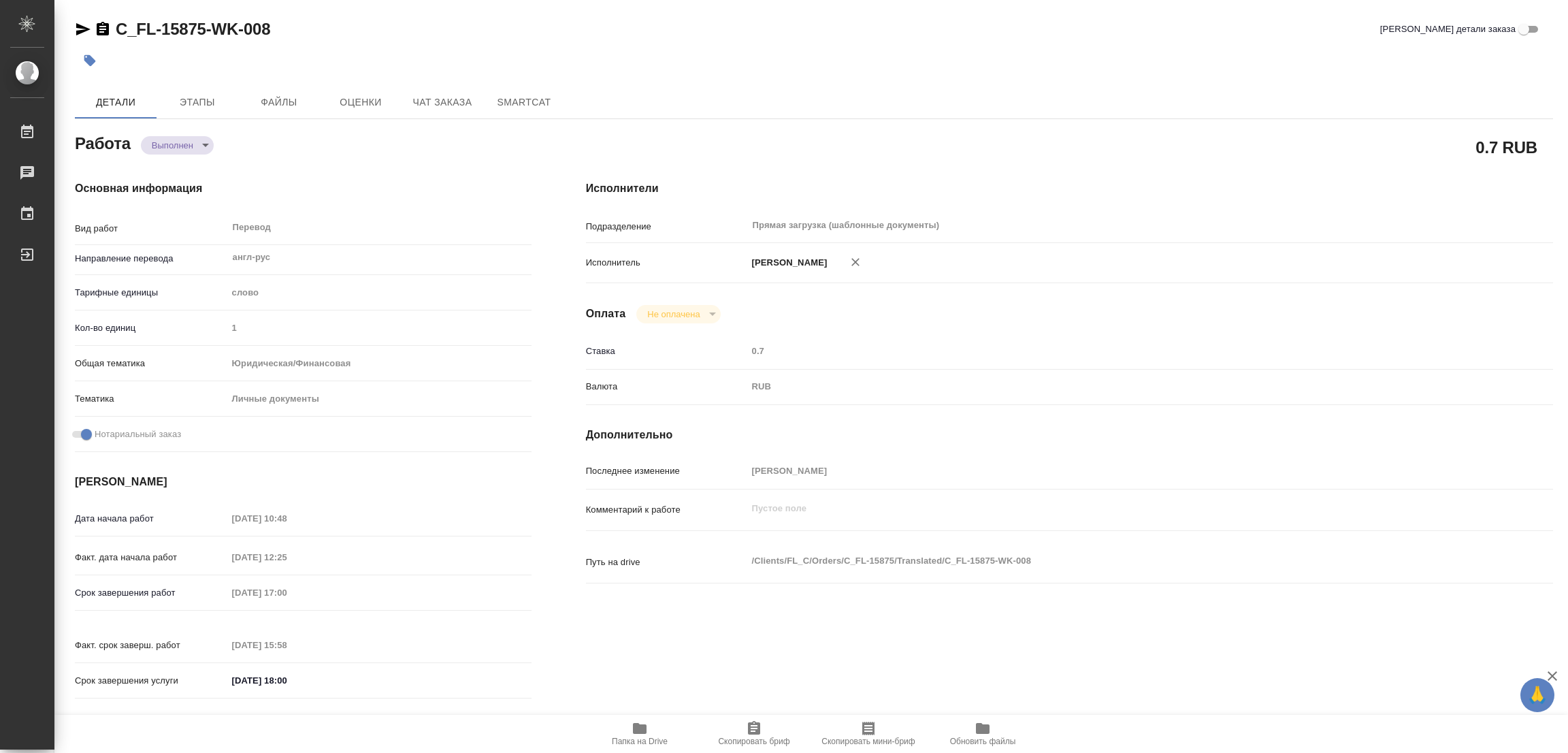
type textarea "x"
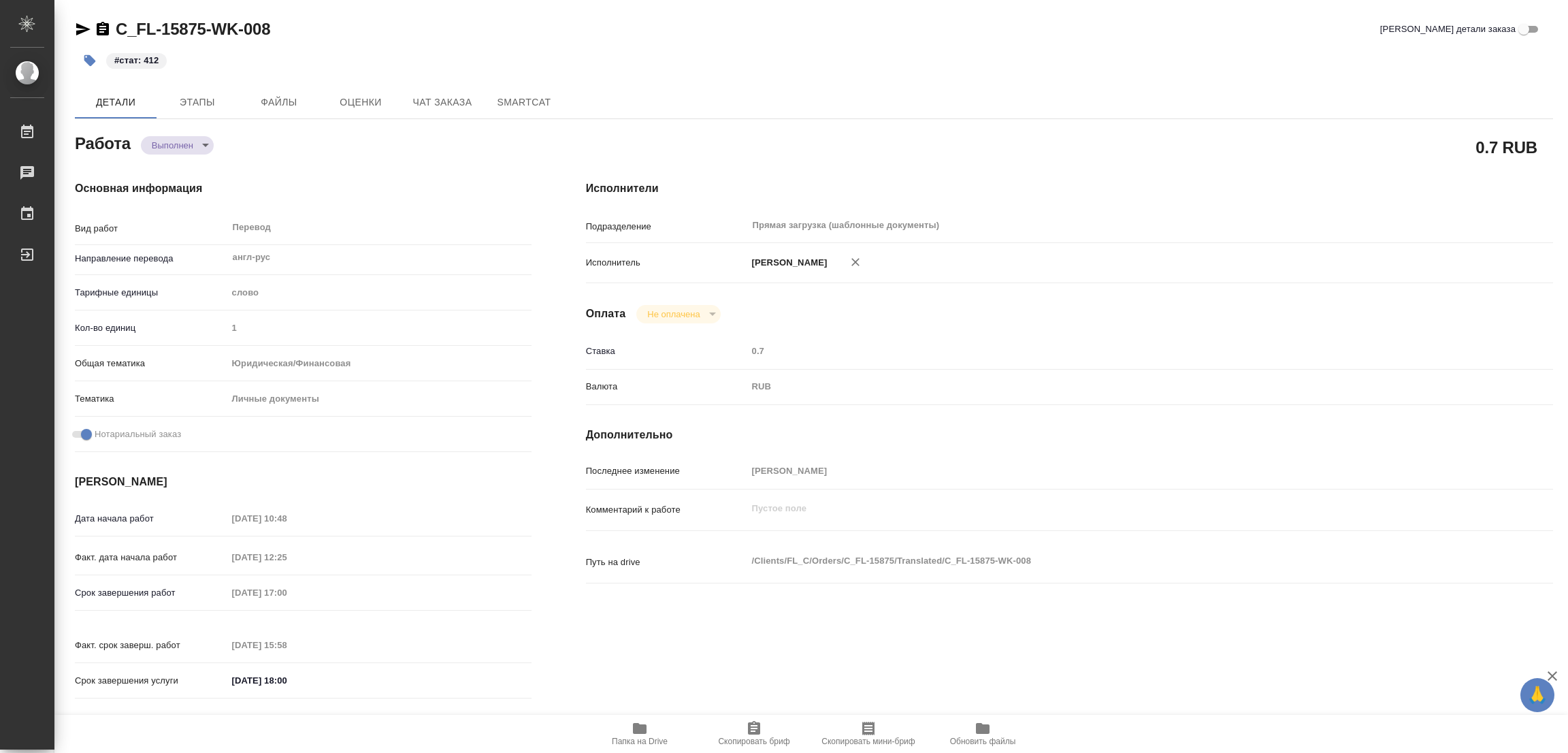
type textarea "x"
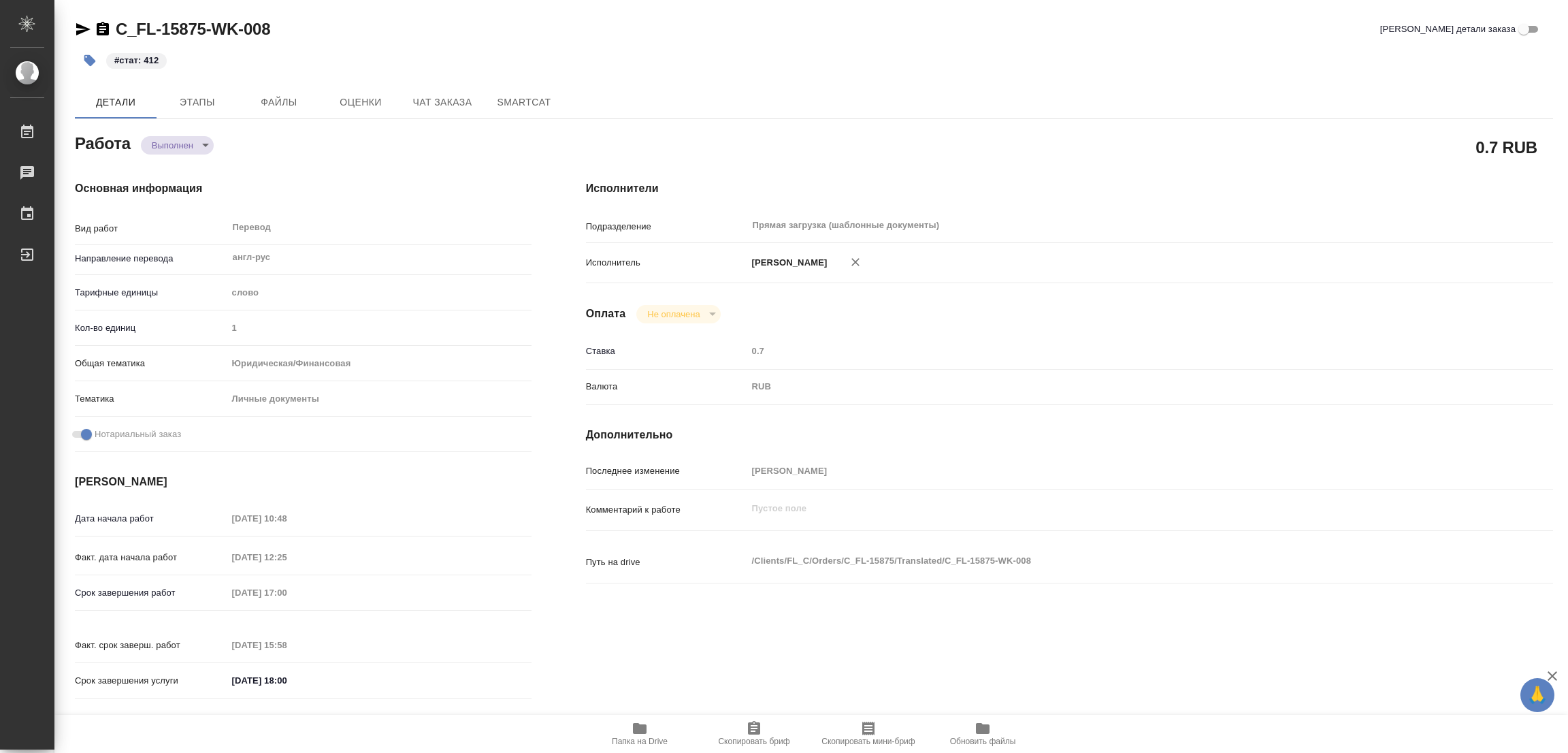
type textarea "x"
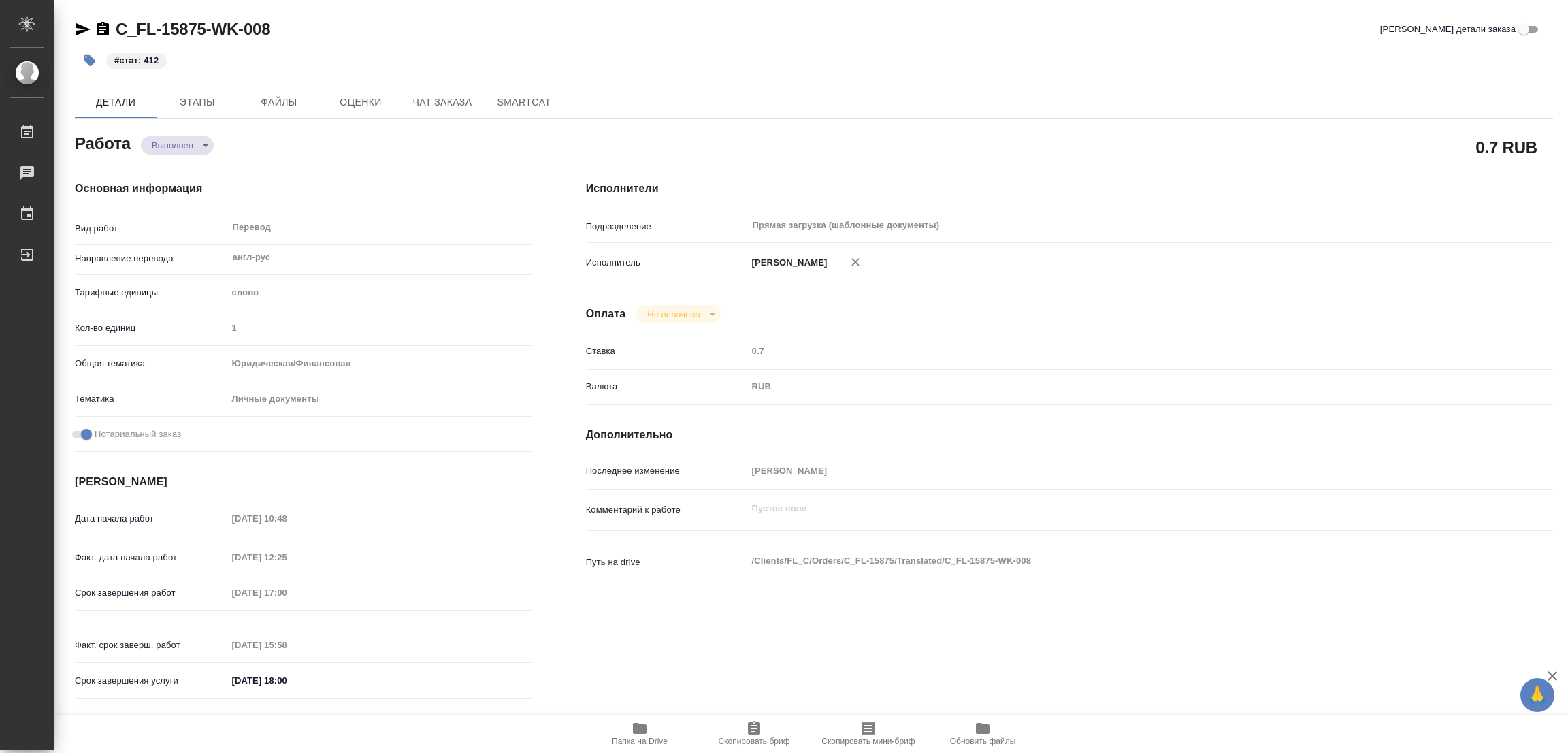
type textarea "x"
click at [948, 78] on div "C_FL-15875-WK-008 Кратко детали заказа #стат: 412 Детали Этапы Файлы Оценки Чат…" at bounding box center [814, 571] width 1493 height 1142
type textarea "x"
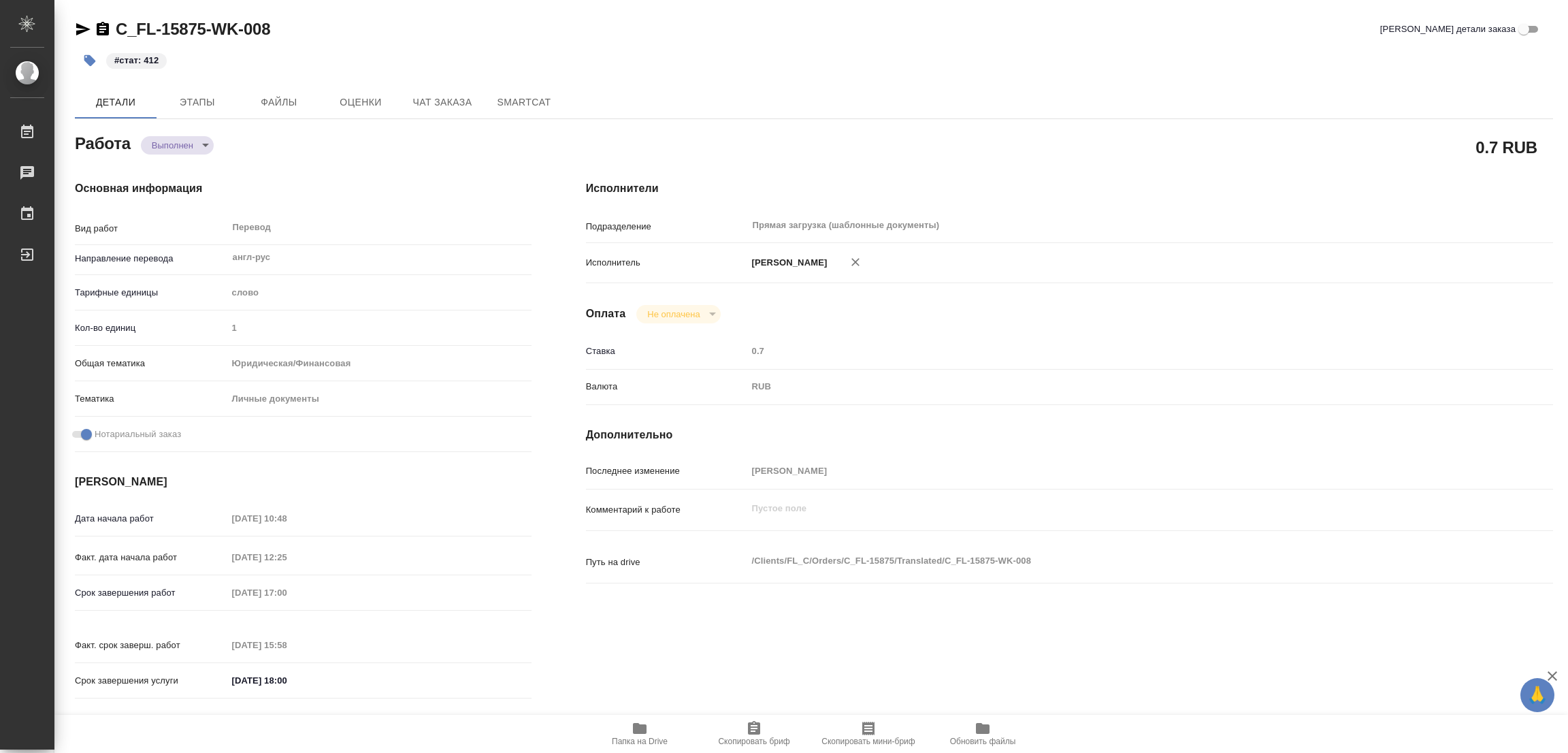
type textarea "x"
click at [452, 212] on div "Основная информация Вид работ Перевод x ​ Направление перевода англ-рус ​ Тариф…" at bounding box center [303, 443] width 457 height 527
click at [984, 26] on div "C_FL-15875-WK-008 Кратко детали заказа" at bounding box center [813, 29] width 1478 height 22
